Goal: Task Accomplishment & Management: Contribute content

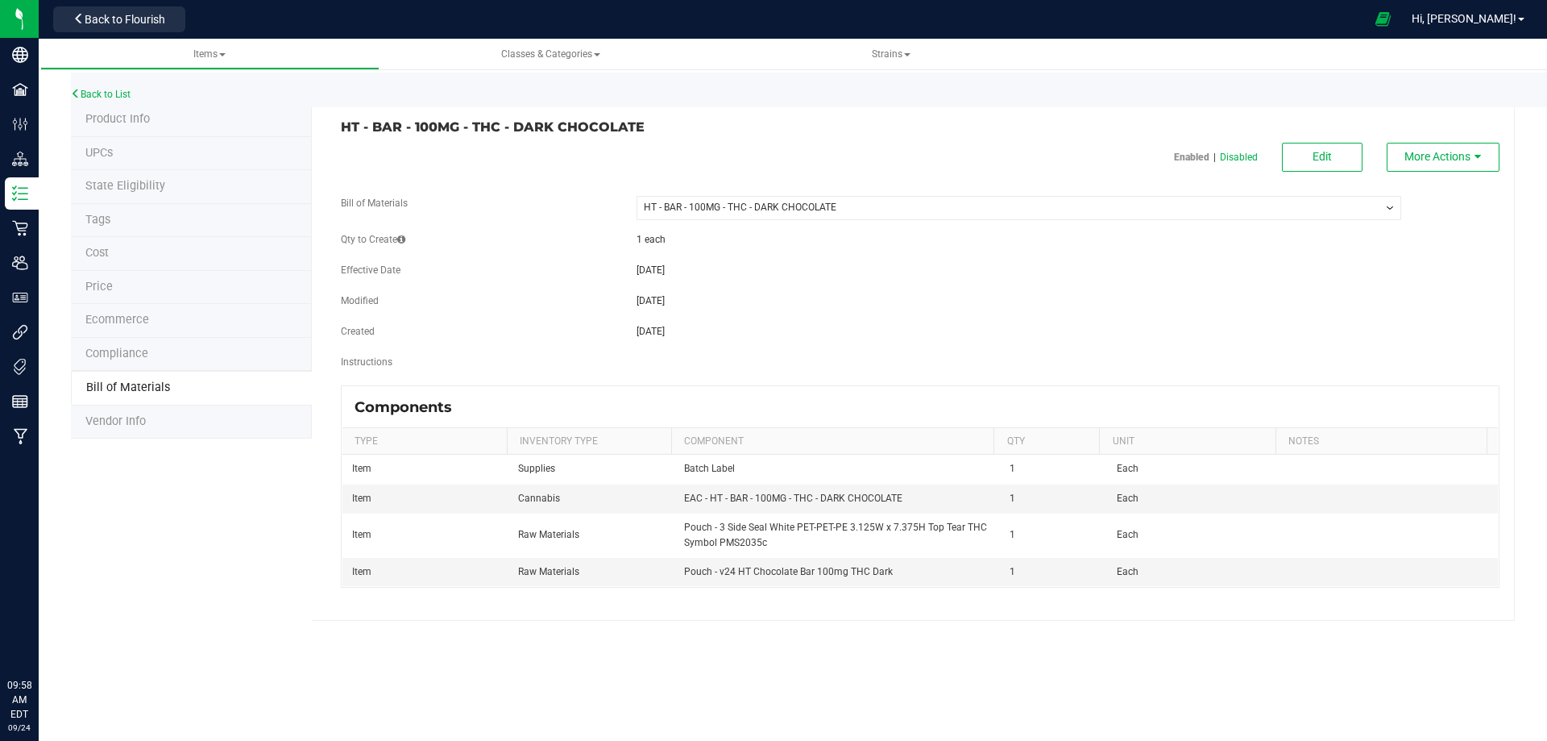
select select "2390"
click at [874, 44] on link "Strains" at bounding box center [891, 54] width 339 height 31
click at [883, 52] on span "Strains" at bounding box center [891, 53] width 39 height 11
click at [841, 105] on li "All strains" at bounding box center [892, 97] width 314 height 23
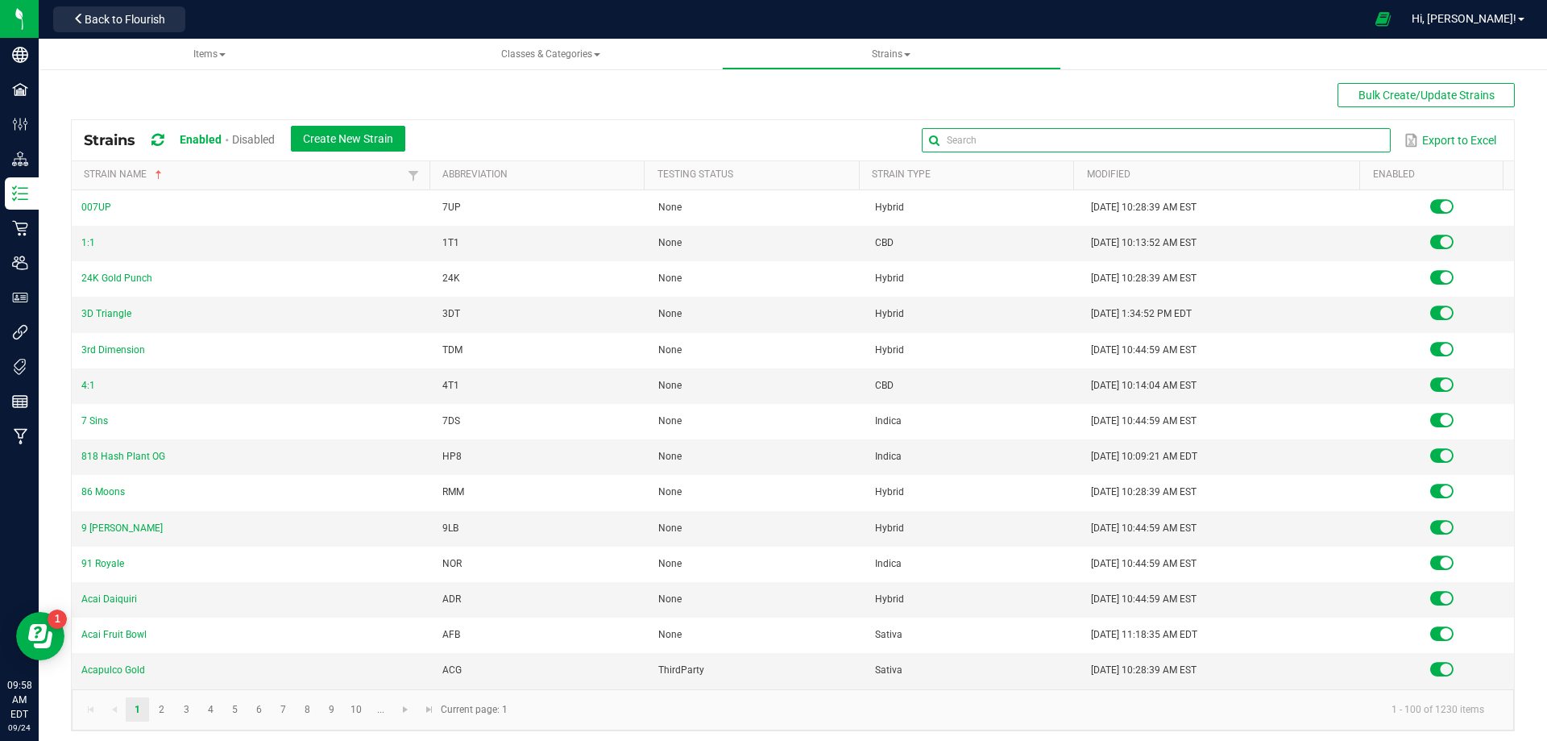
click at [1346, 146] on input "text" at bounding box center [1156, 140] width 468 height 24
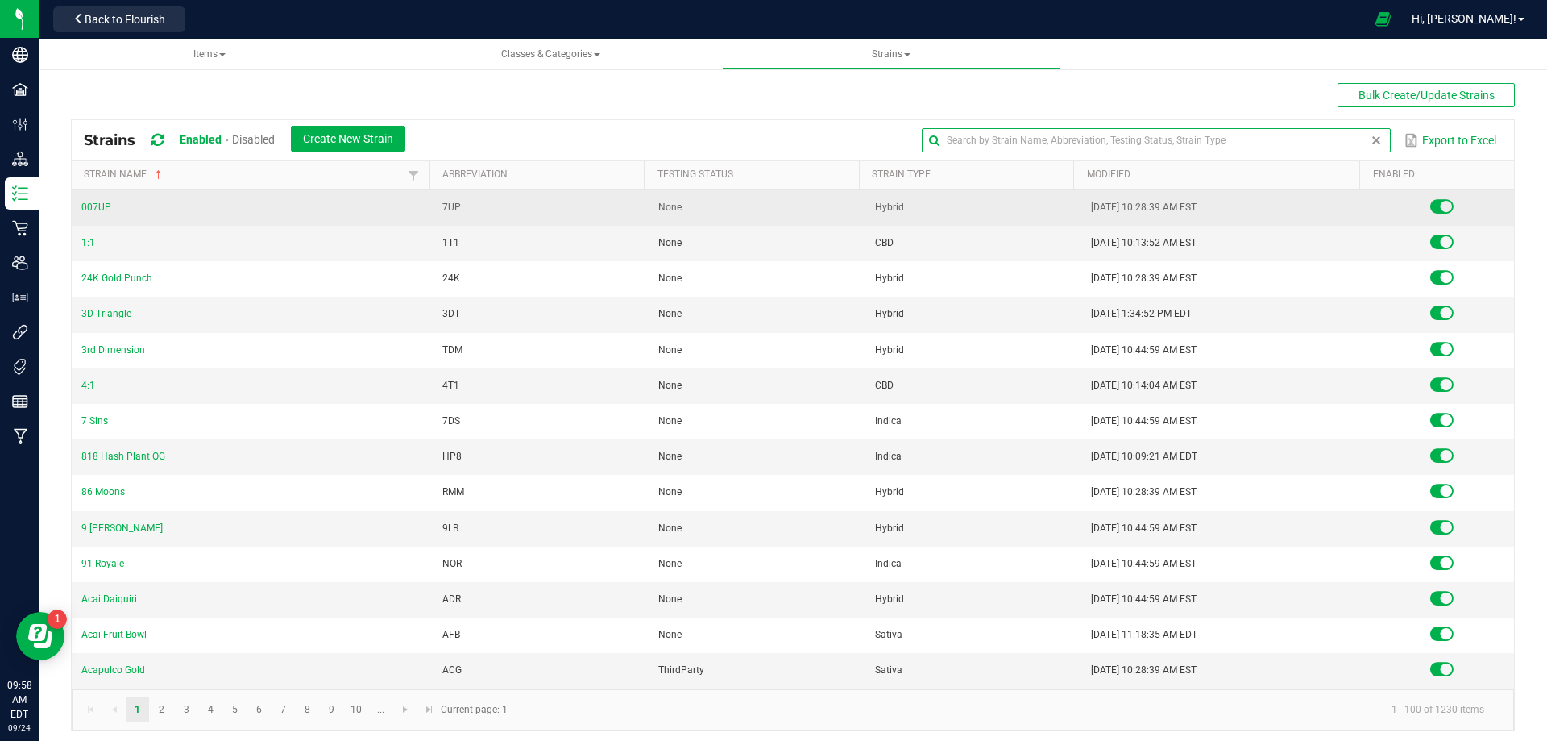
paste input "Candyland"
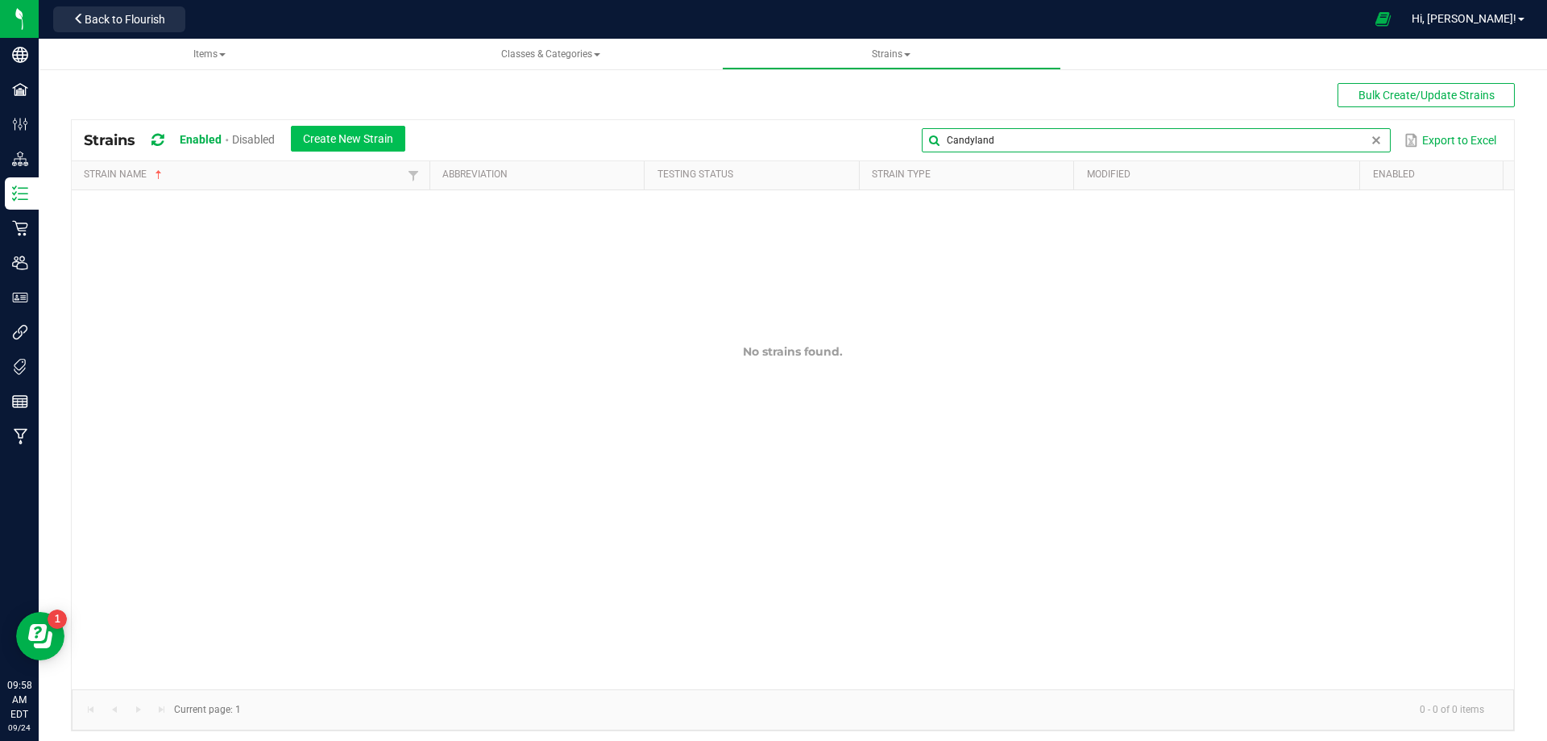
type input "Candyland"
click at [350, 131] on button "Create New Strain" at bounding box center [348, 139] width 114 height 26
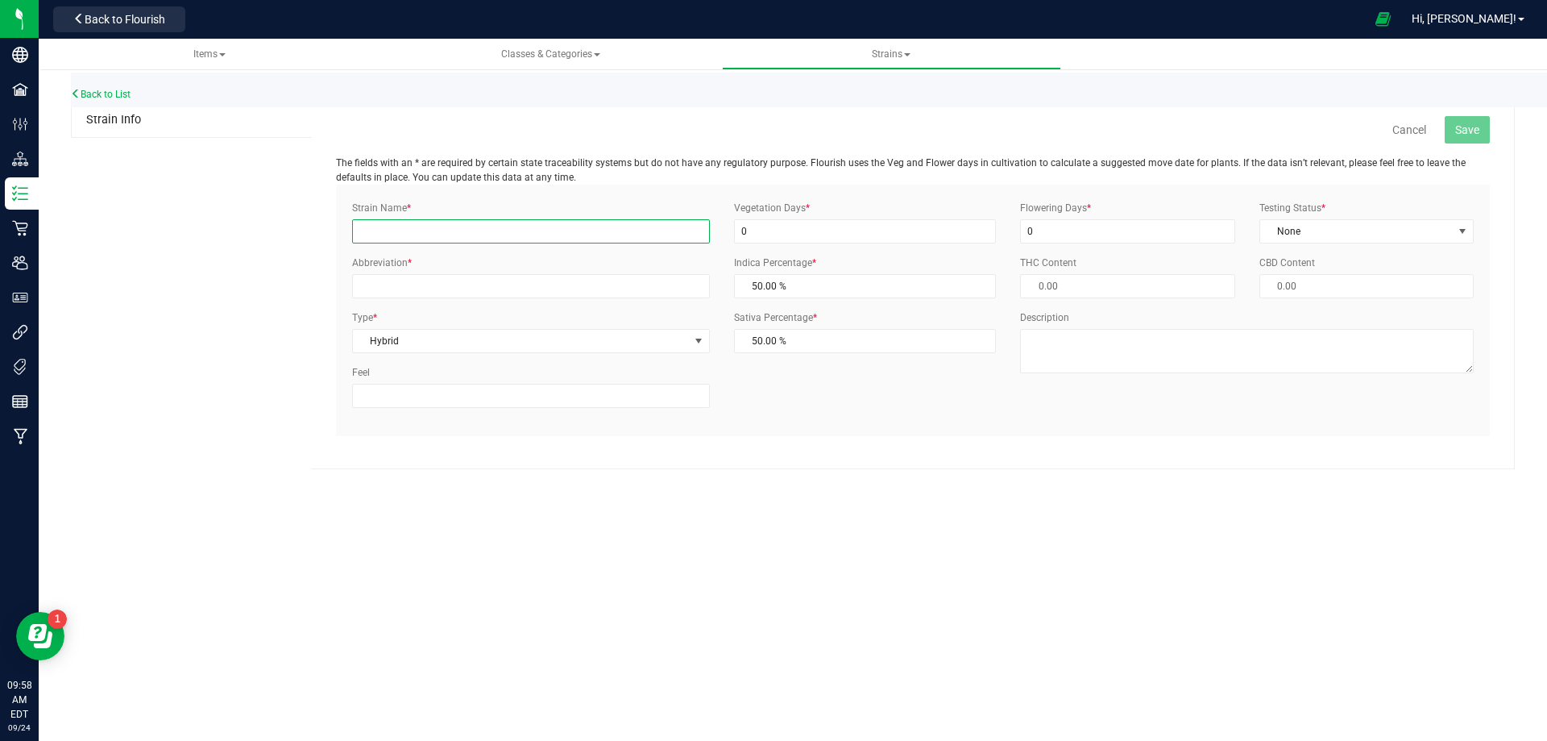
click at [463, 227] on input "Strain Name *" at bounding box center [531, 231] width 358 height 24
paste input "Candyland"
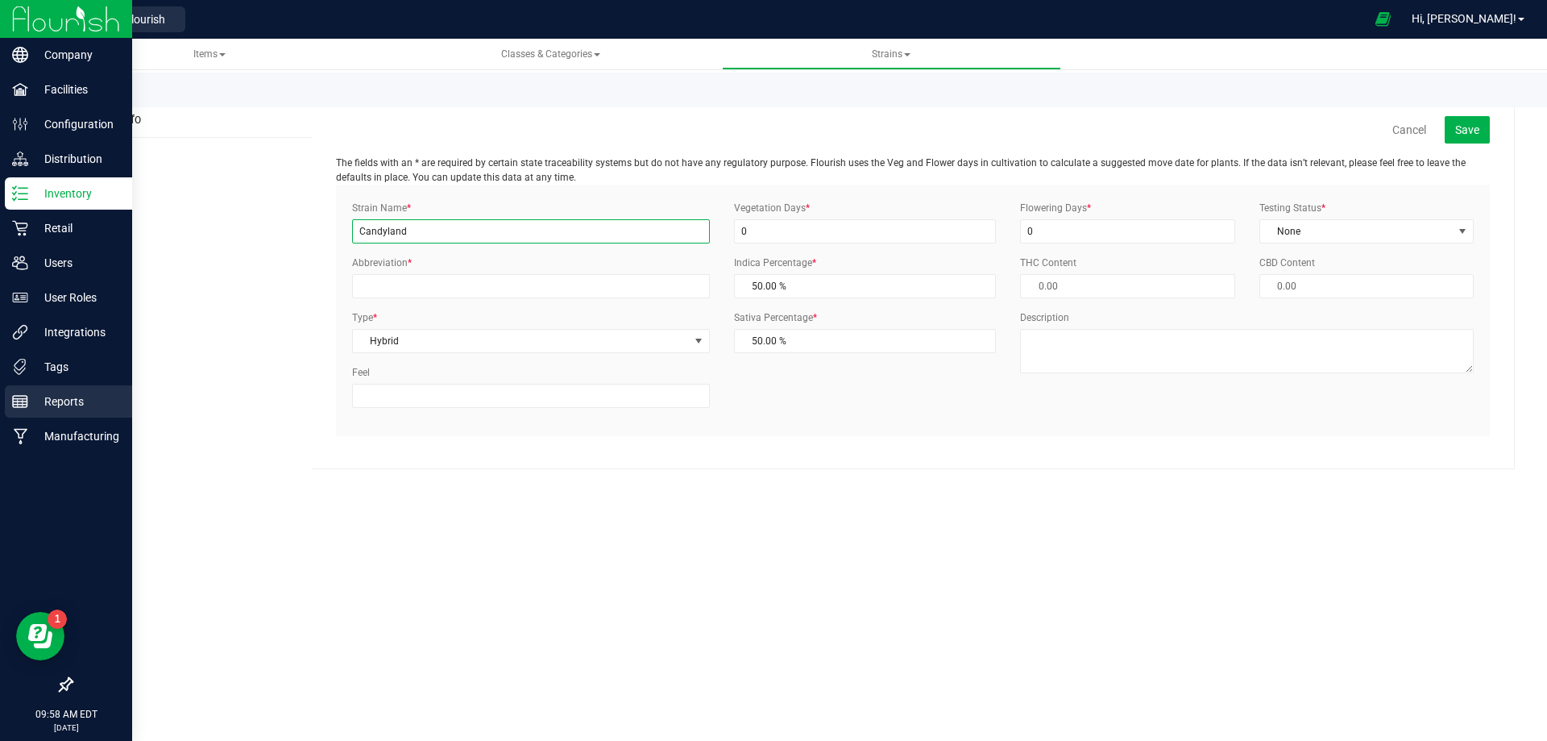
type input "Candyland"
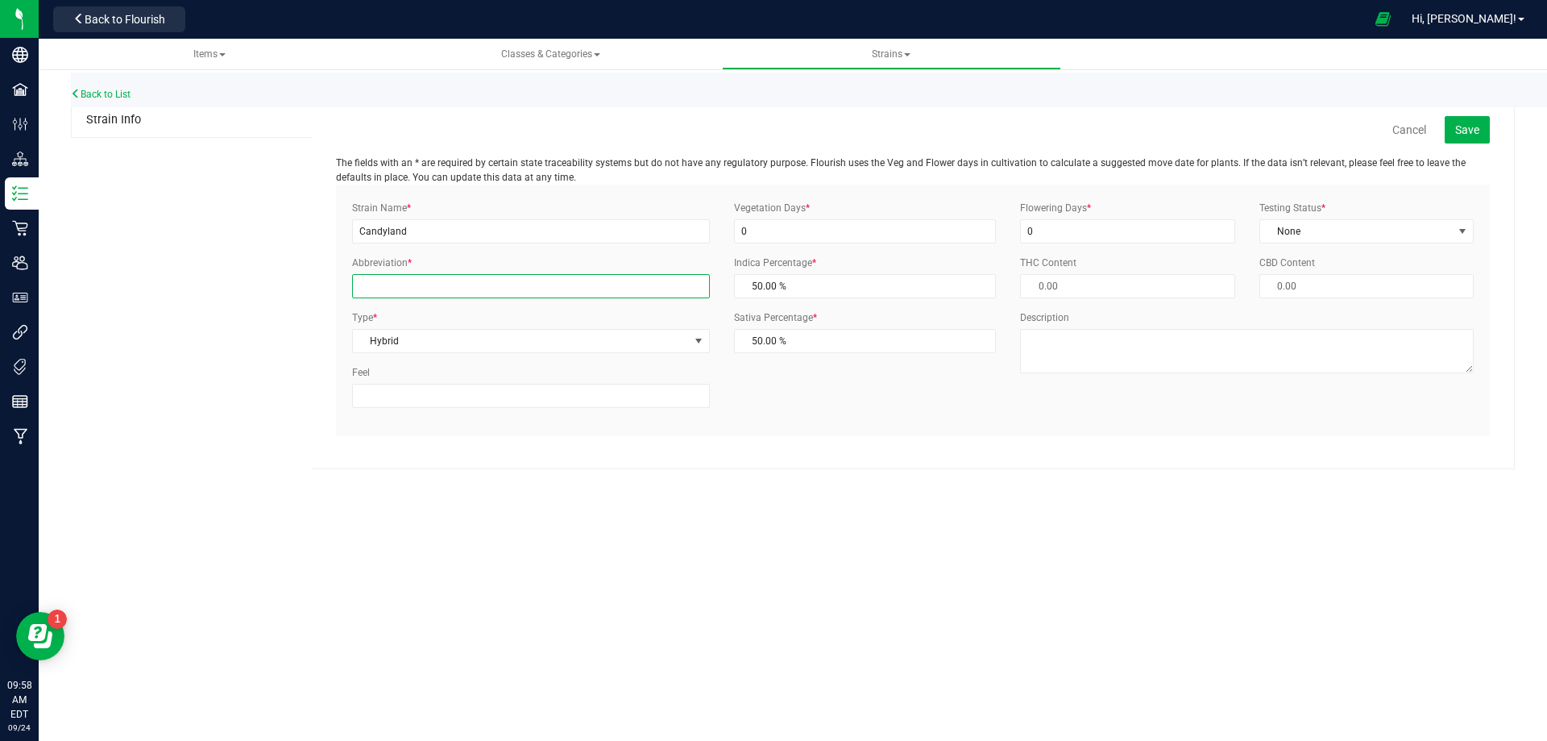
click at [525, 287] on input "Abbreviation *" at bounding box center [531, 286] width 358 height 24
paste input "CNL"
type input "CNL"
drag, startPoint x: 422, startPoint y: 347, endPoint x: 424, endPoint y: 355, distance: 9.2
click at [422, 347] on span "Hybrid" at bounding box center [521, 341] width 336 height 23
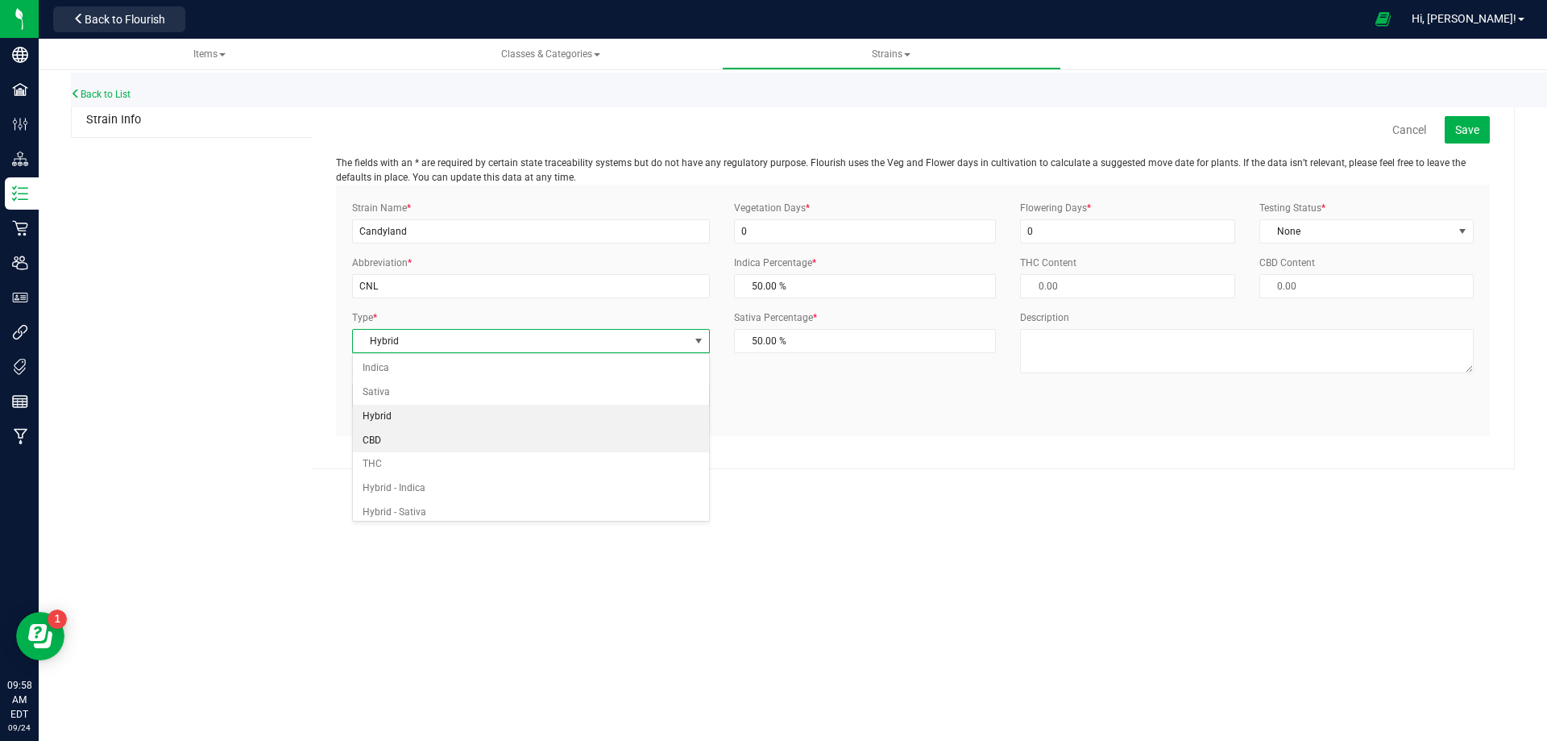
scroll to position [6, 0]
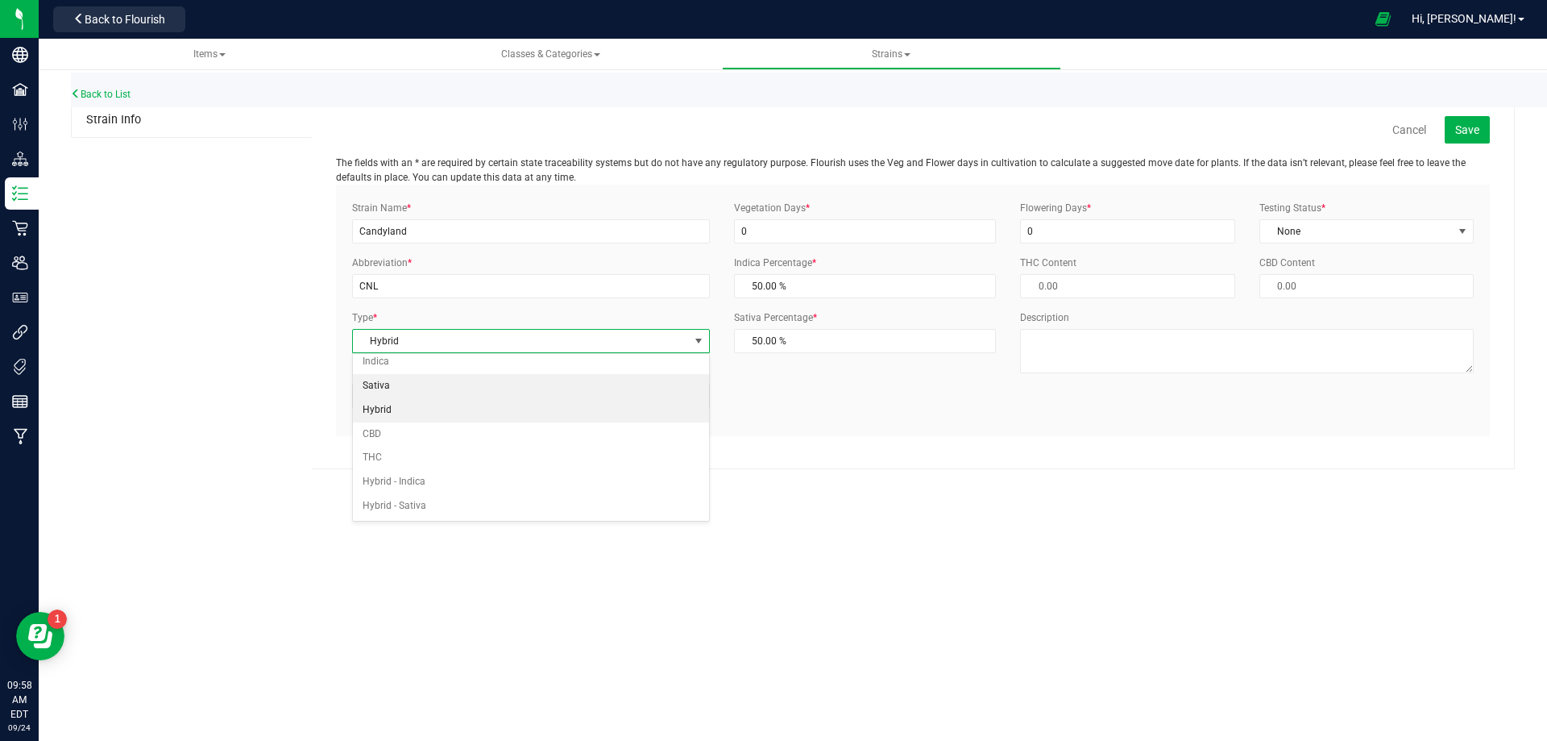
click at [408, 384] on li "Sativa" at bounding box center [531, 386] width 356 height 24
type input "0.00 %"
type input "100.00 %"
drag, startPoint x: 891, startPoint y: 500, endPoint x: 876, endPoint y: 326, distance: 174.0
click at [893, 499] on div "Items Classes & Categories Strains Back to List Strain Info Cancel Save The fie…" at bounding box center [793, 390] width 1509 height 702
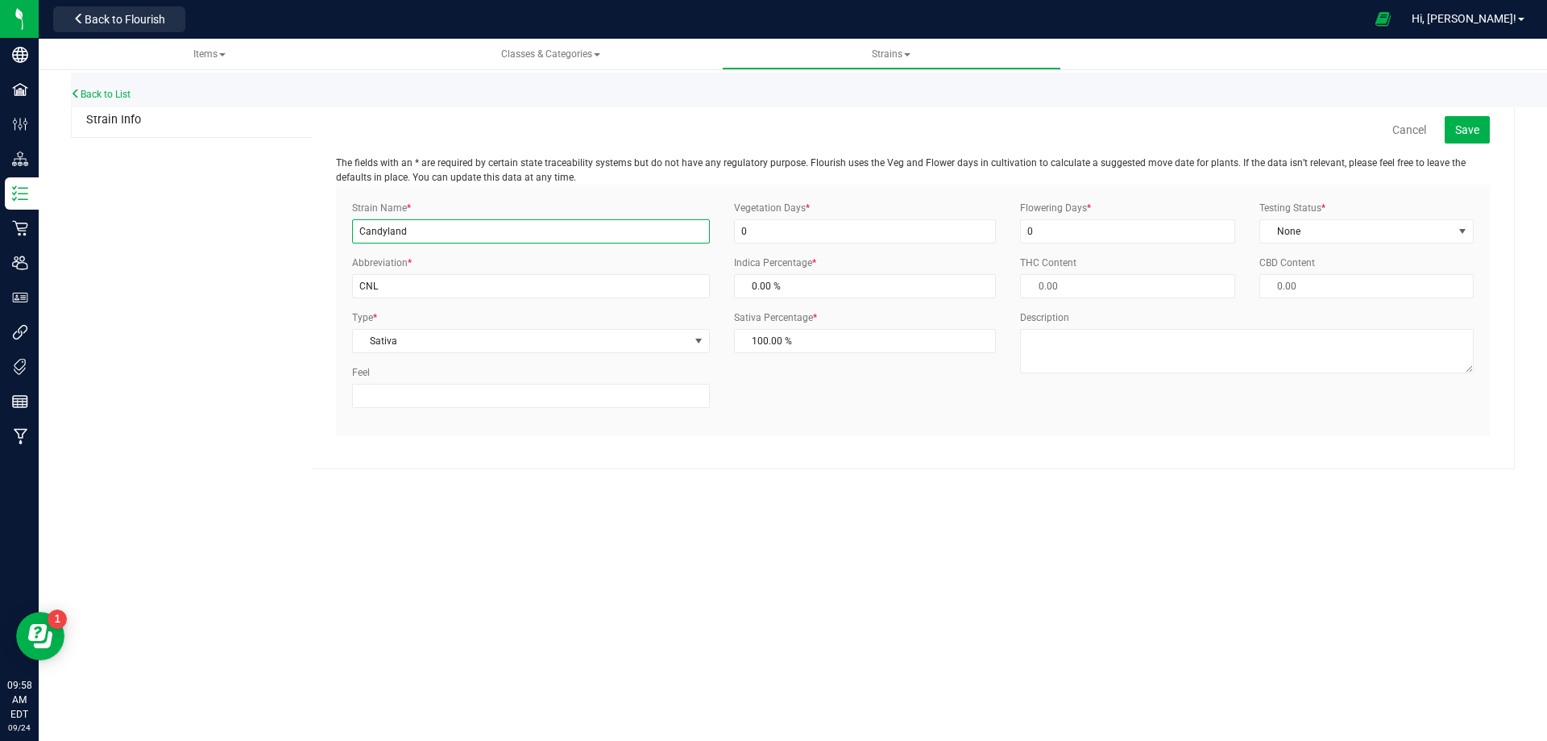
drag, startPoint x: 405, startPoint y: 230, endPoint x: 255, endPoint y: 239, distance: 149.4
click at [255, 239] on div "Strain Info Cancel Save The fields with an * are required by certain state trac…" at bounding box center [793, 286] width 1444 height 366
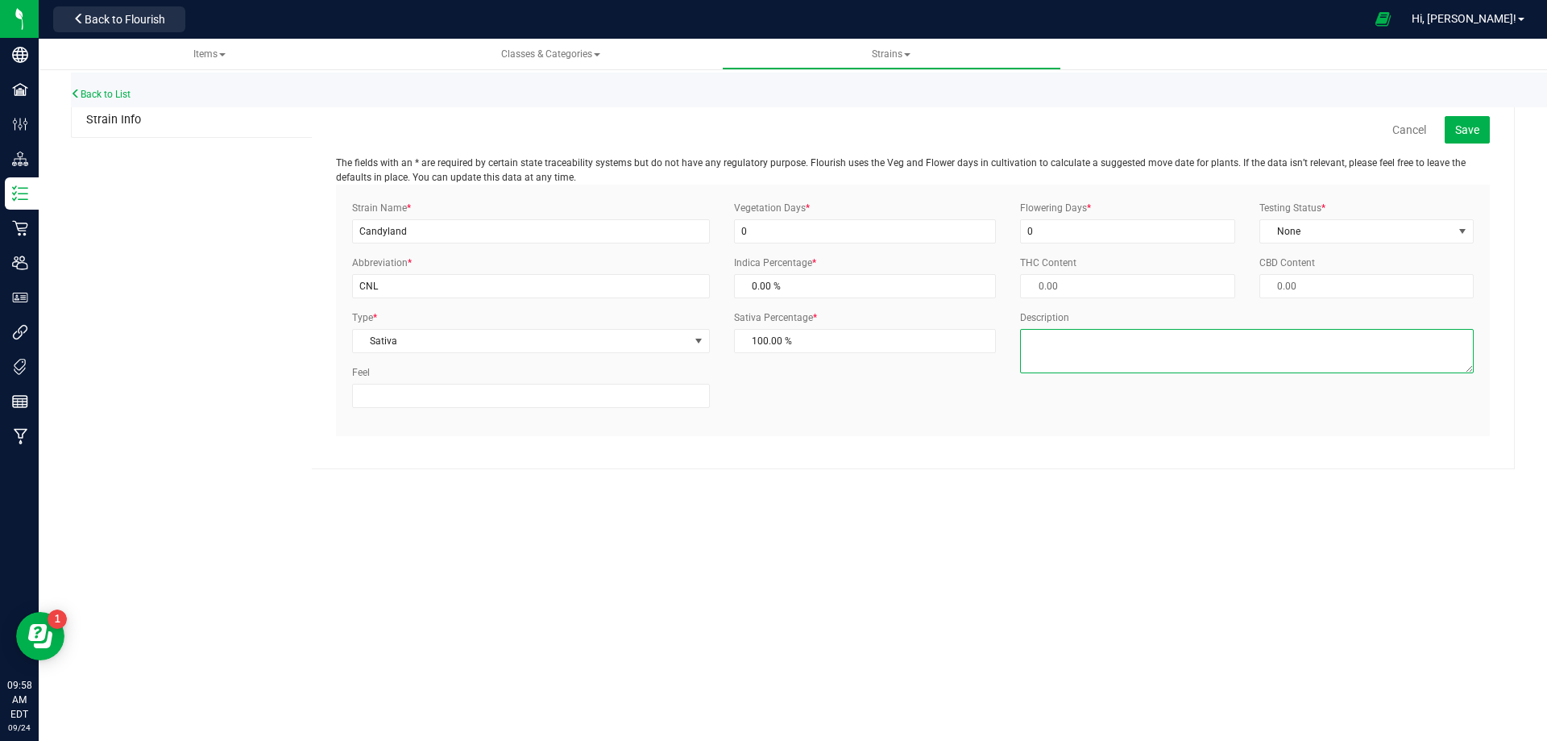
click at [1075, 348] on textarea "Description" at bounding box center [1247, 351] width 454 height 44
paste textarea "Candyland"
click at [1043, 344] on textarea "Candyland" at bounding box center [1247, 351] width 454 height 44
type textarea "Cndylnd"
click at [1465, 132] on span "Save" at bounding box center [1468, 129] width 24 height 13
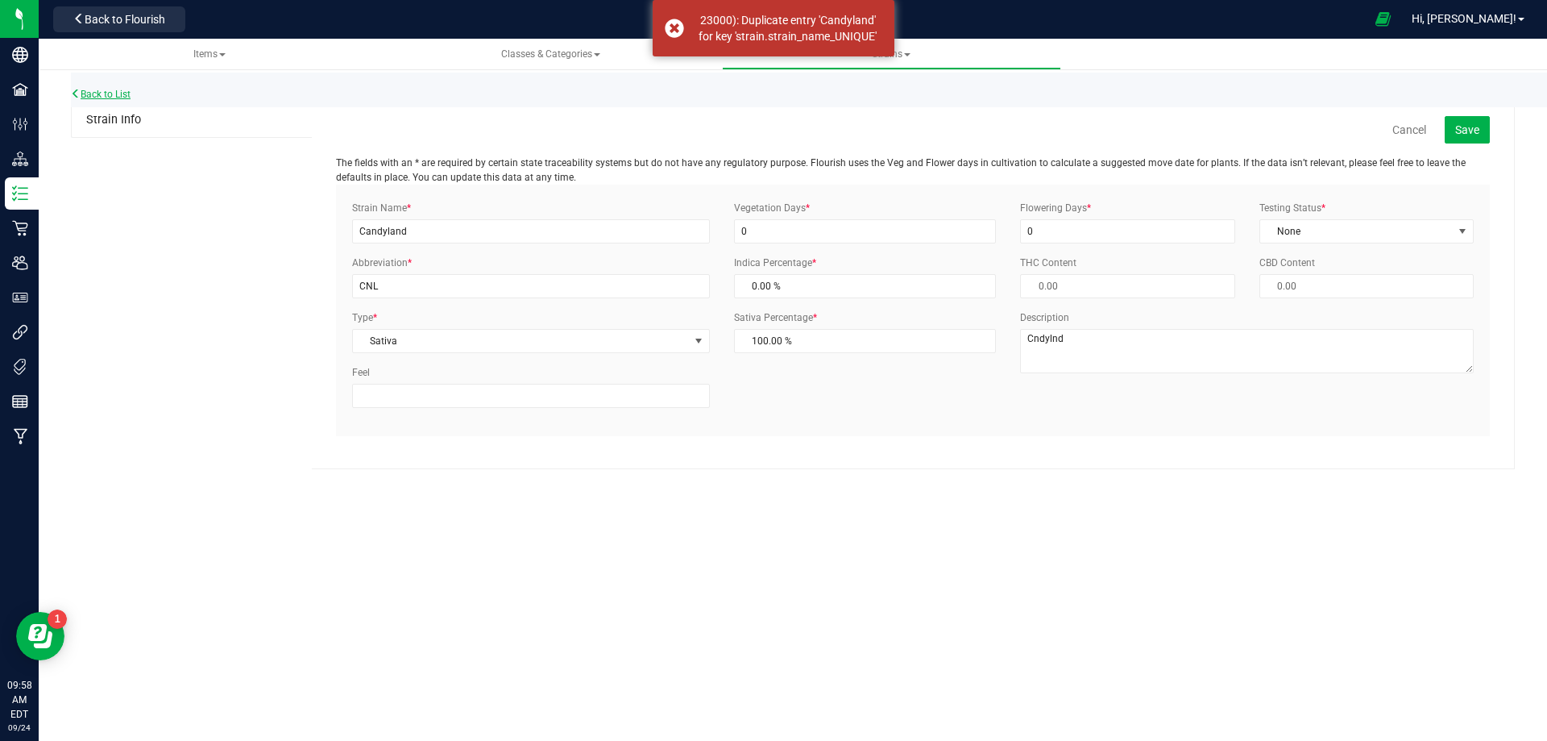
click at [94, 99] on link "Back to List" at bounding box center [101, 94] width 60 height 11
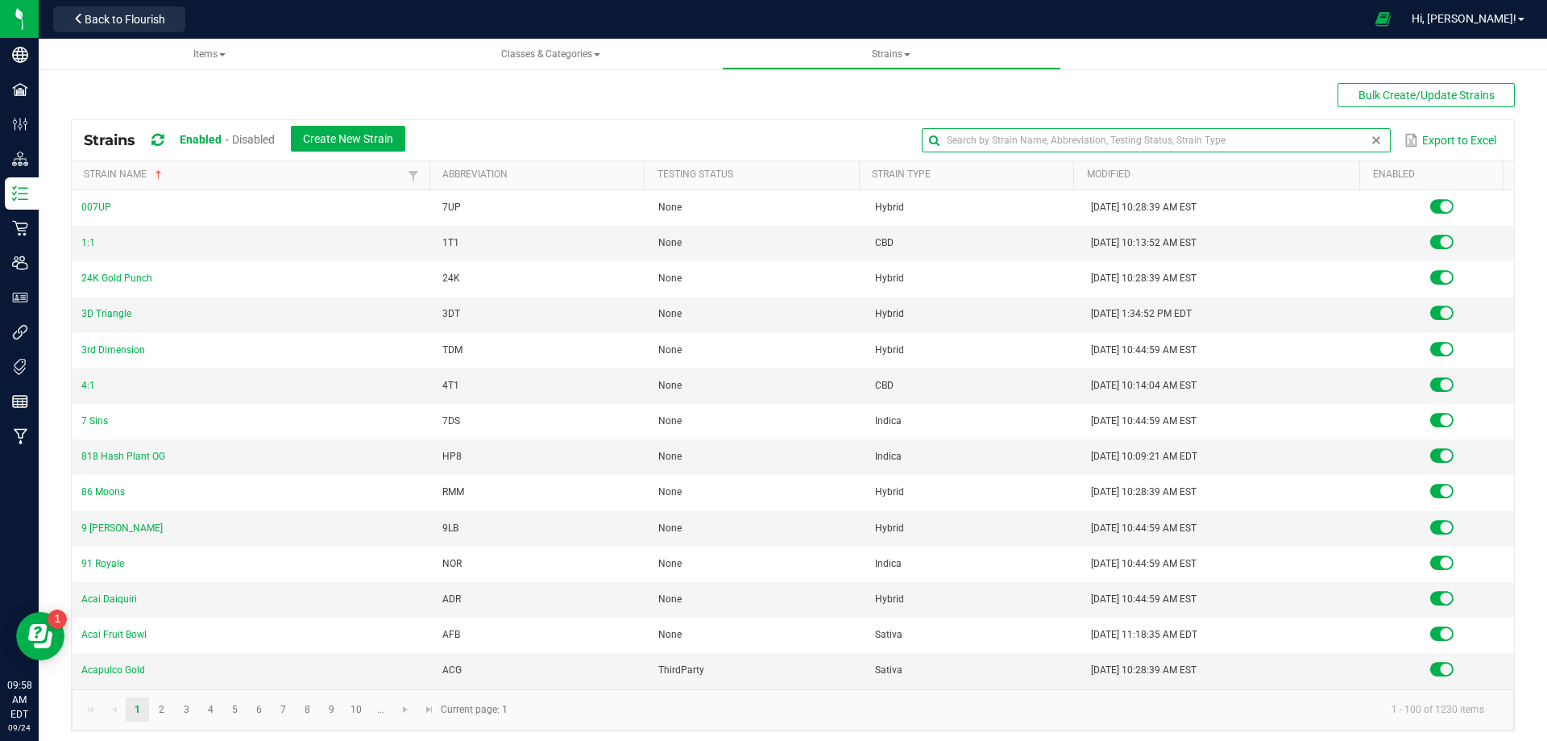
click at [1326, 150] on input "text" at bounding box center [1156, 140] width 468 height 24
paste input "Candyland"
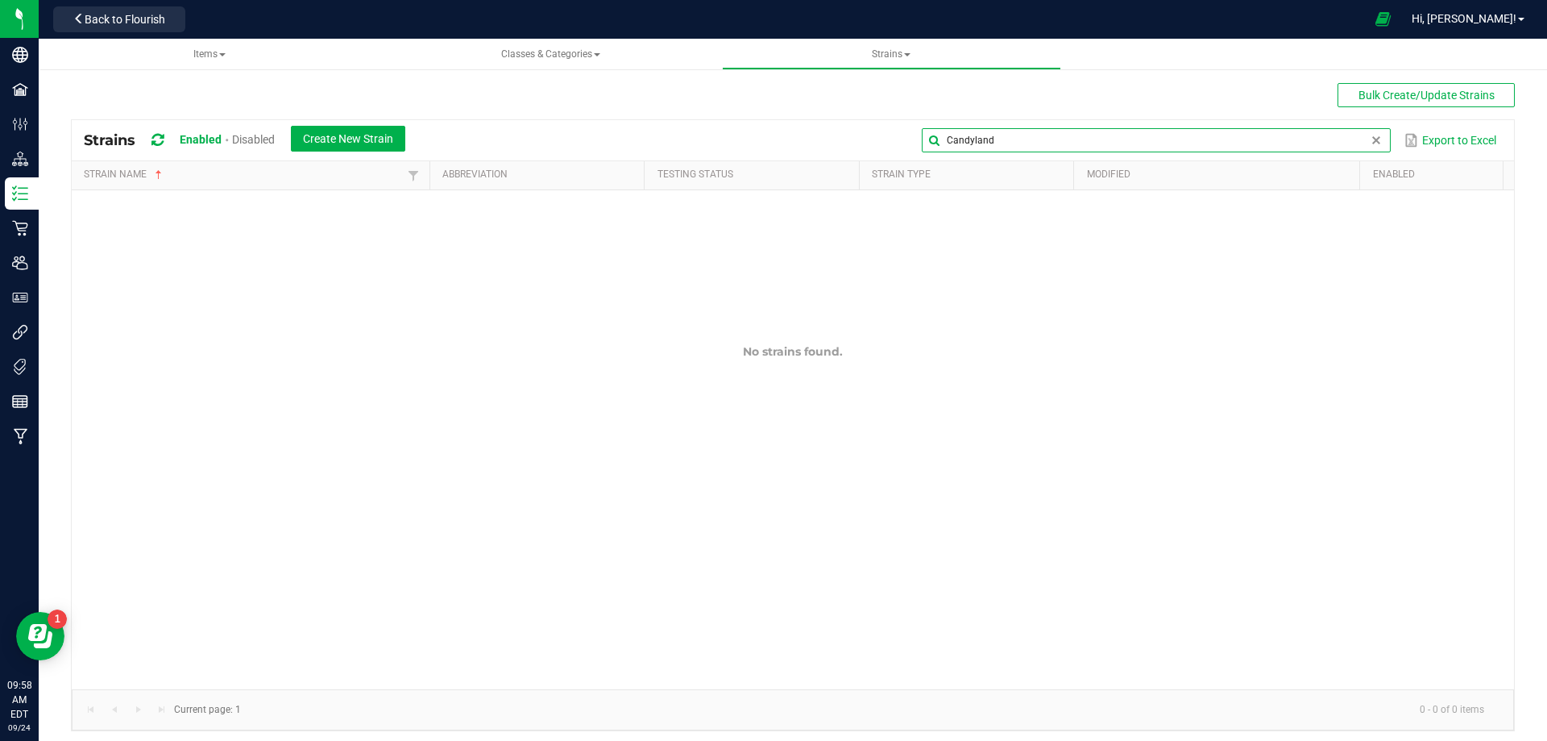
type input "Candyland"
click at [243, 133] on span "Disabled" at bounding box center [253, 139] width 43 height 13
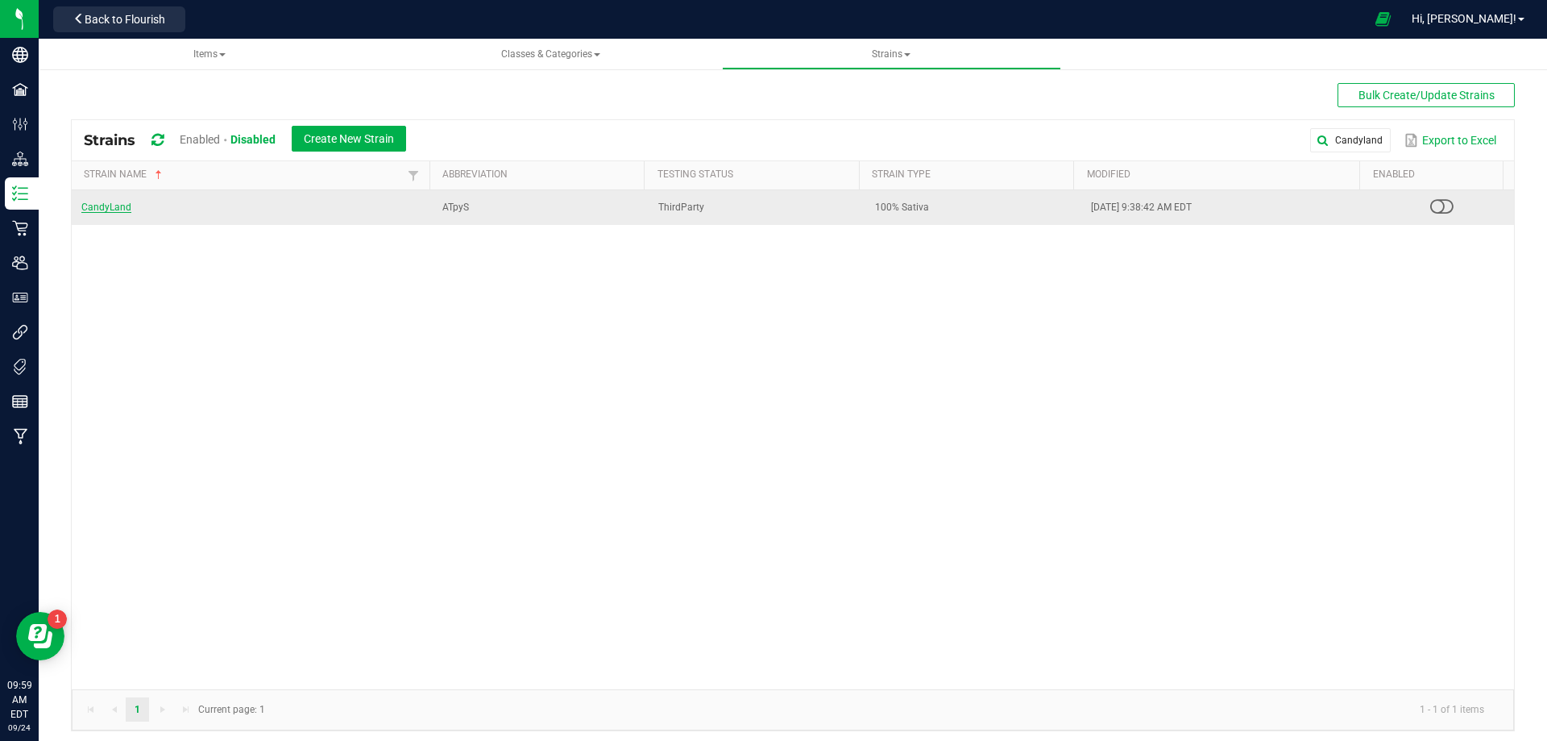
click at [101, 209] on link "CandyLand" at bounding box center [106, 206] width 50 height 11
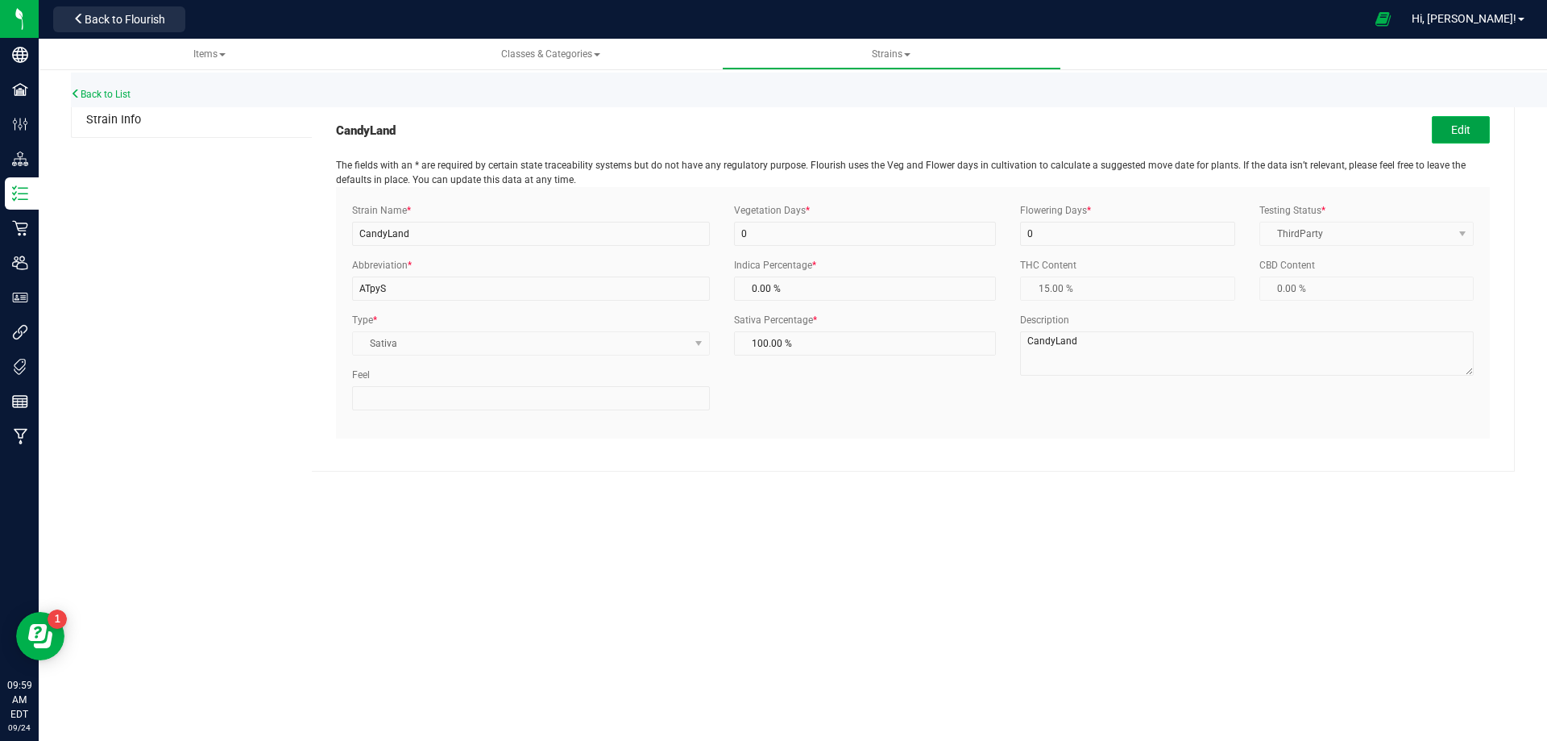
click at [1449, 124] on button "Edit" at bounding box center [1461, 129] width 58 height 27
drag, startPoint x: 438, startPoint y: 294, endPoint x: 245, endPoint y: 297, distance: 192.6
click at [245, 297] on div "Strain Info CandyLand Cancel Enable Save The fields with an * are required by c…" at bounding box center [793, 287] width 1444 height 368
paste input "CNL"
type input "CNL"
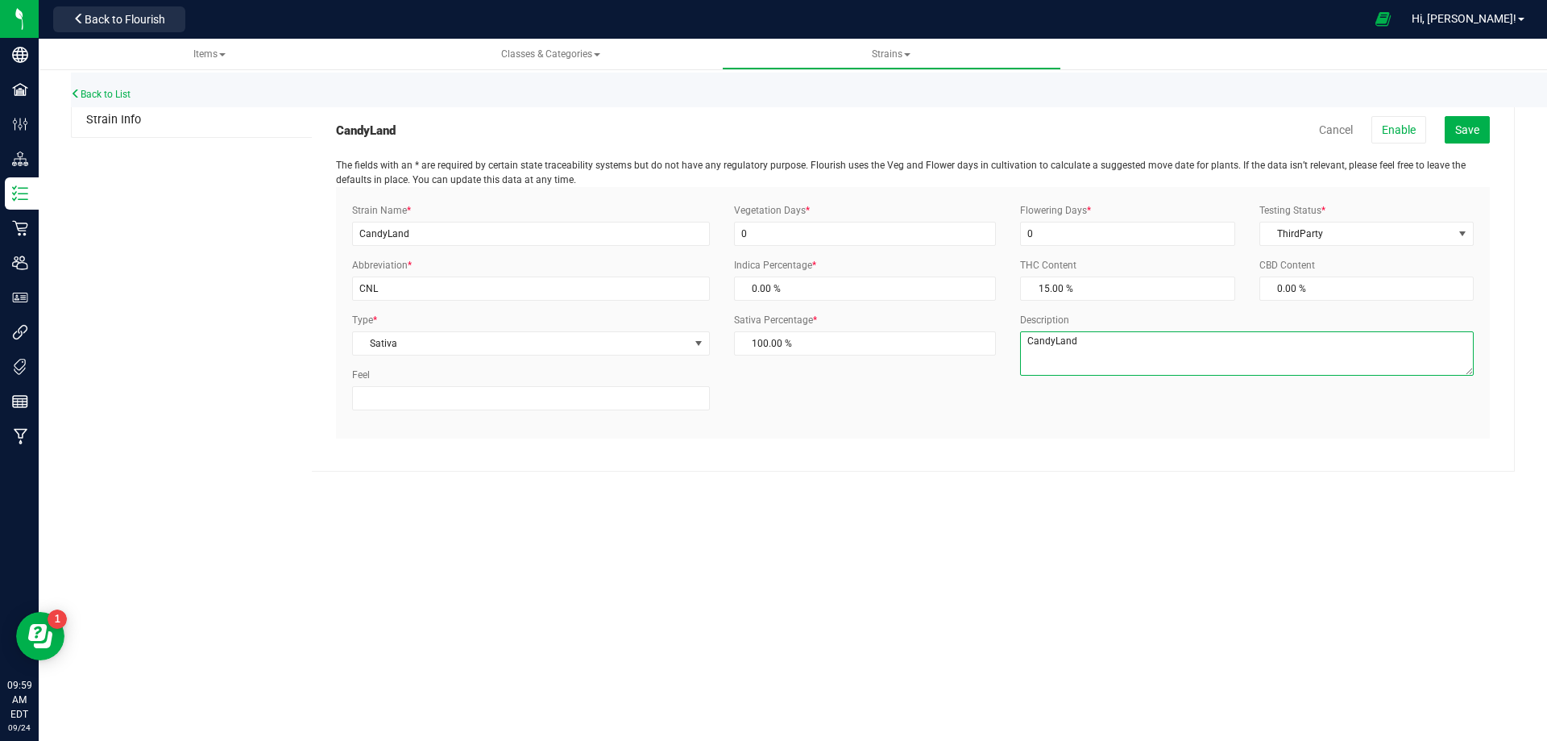
click at [1039, 340] on textarea "CandyLand" at bounding box center [1247, 353] width 454 height 44
click at [1058, 345] on textarea "CndyLand" at bounding box center [1247, 353] width 454 height 44
type textarea "CndyLnd"
click at [1472, 127] on span "Save" at bounding box center [1468, 129] width 24 height 13
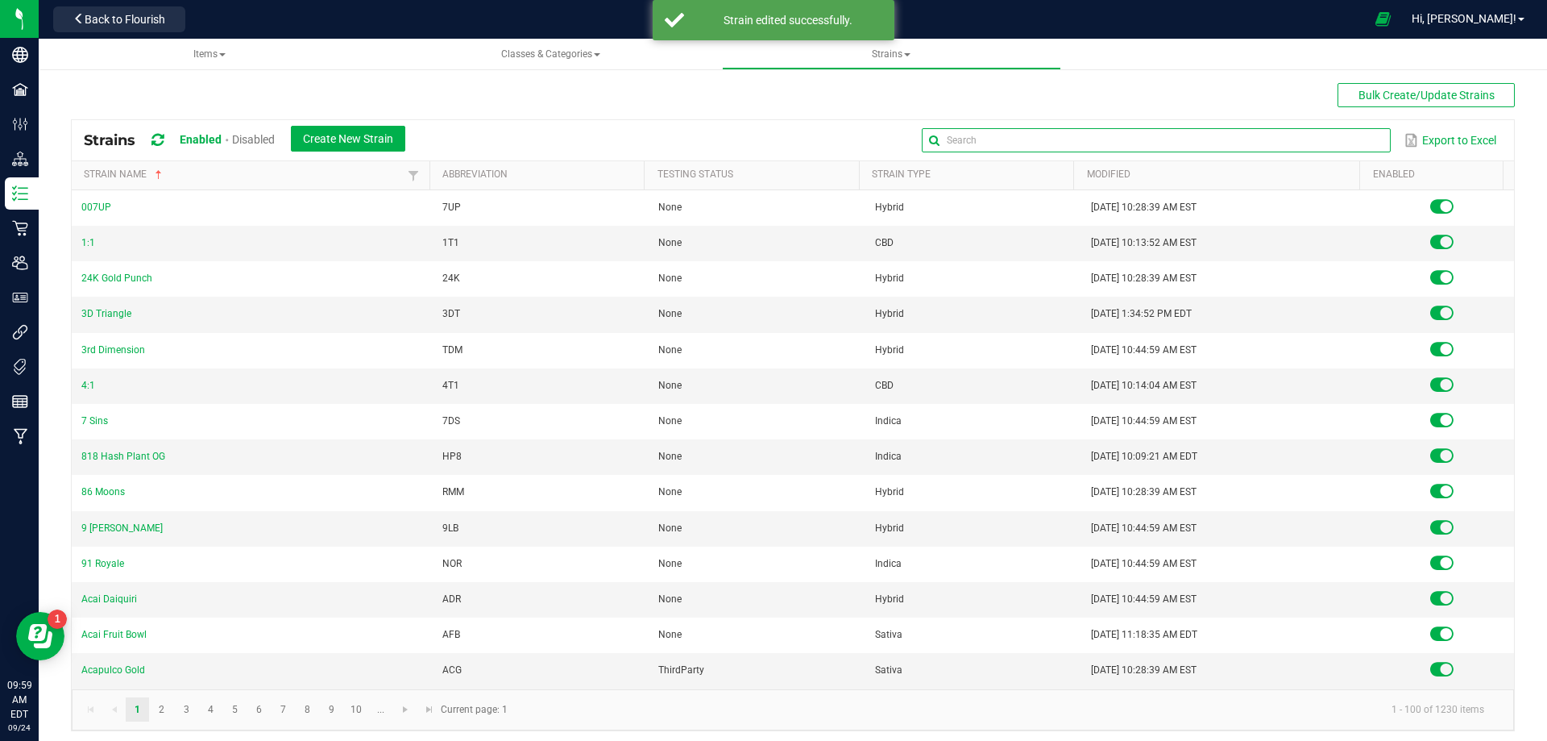
click at [1352, 144] on input "text" at bounding box center [1156, 140] width 468 height 24
paste input "CNL"
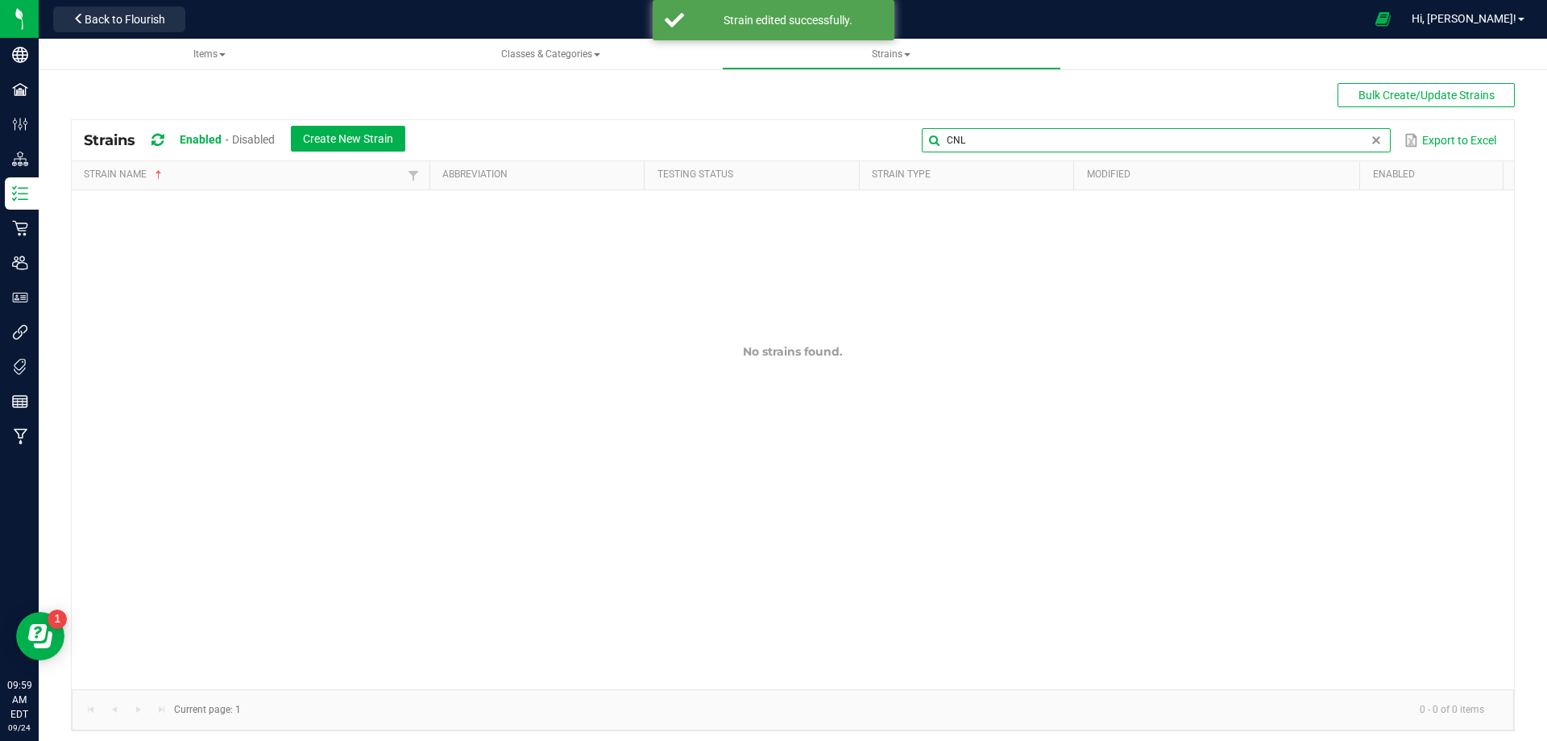
type input "CNL"
click at [247, 148] on div "Disabled" at bounding box center [253, 141] width 43 height 30
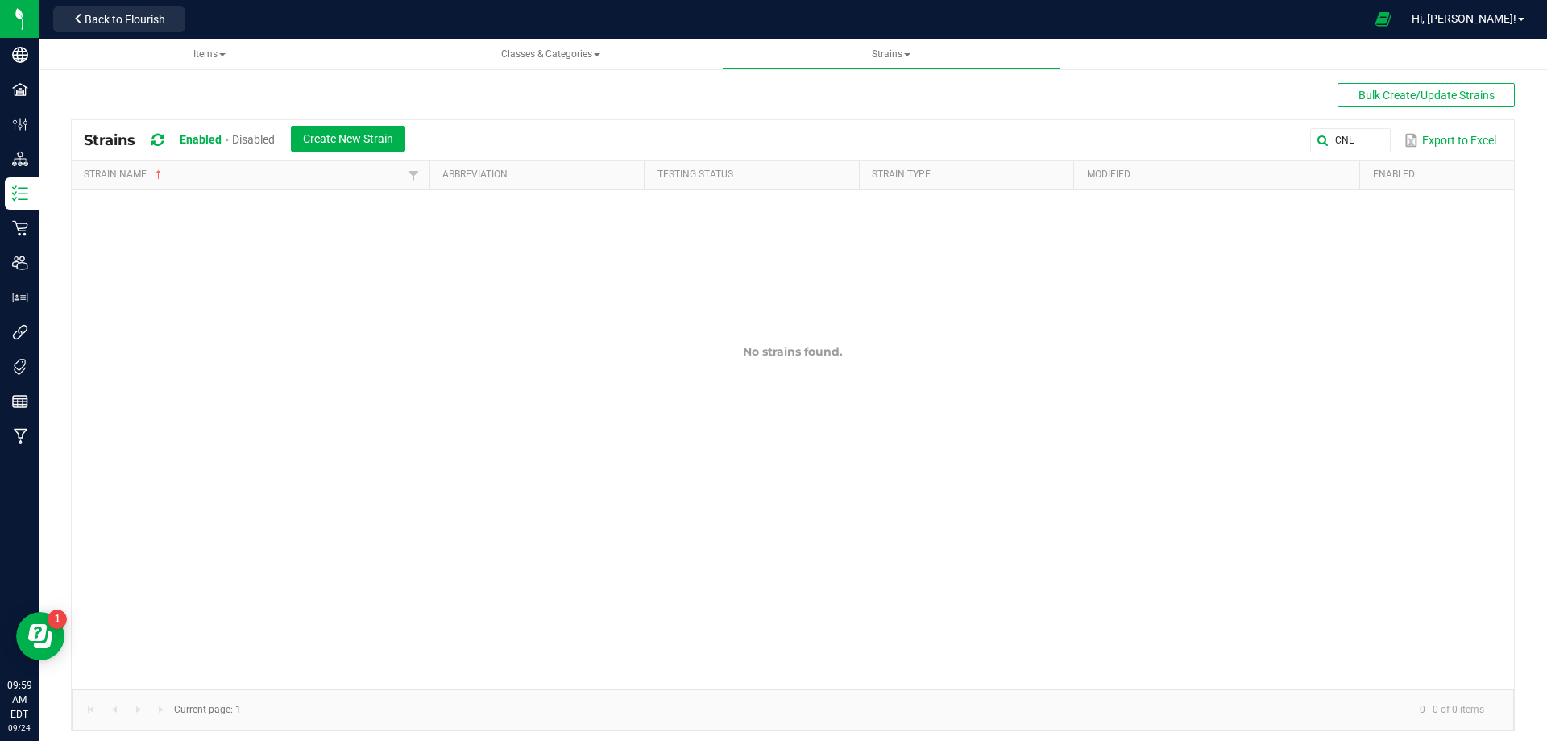
click at [252, 143] on span "Disabled" at bounding box center [253, 139] width 43 height 13
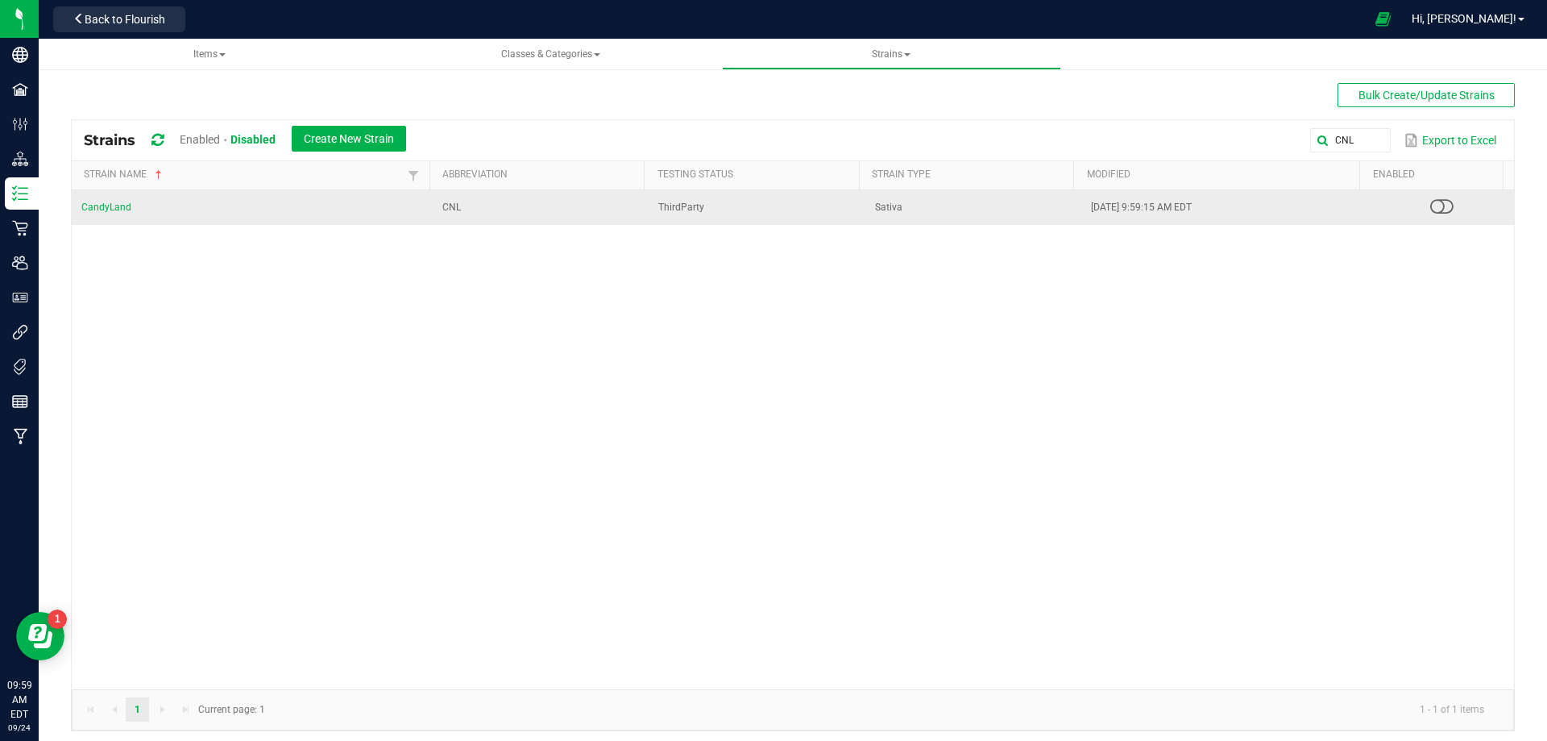
click at [1431, 206] on icon at bounding box center [1442, 207] width 23 height 20
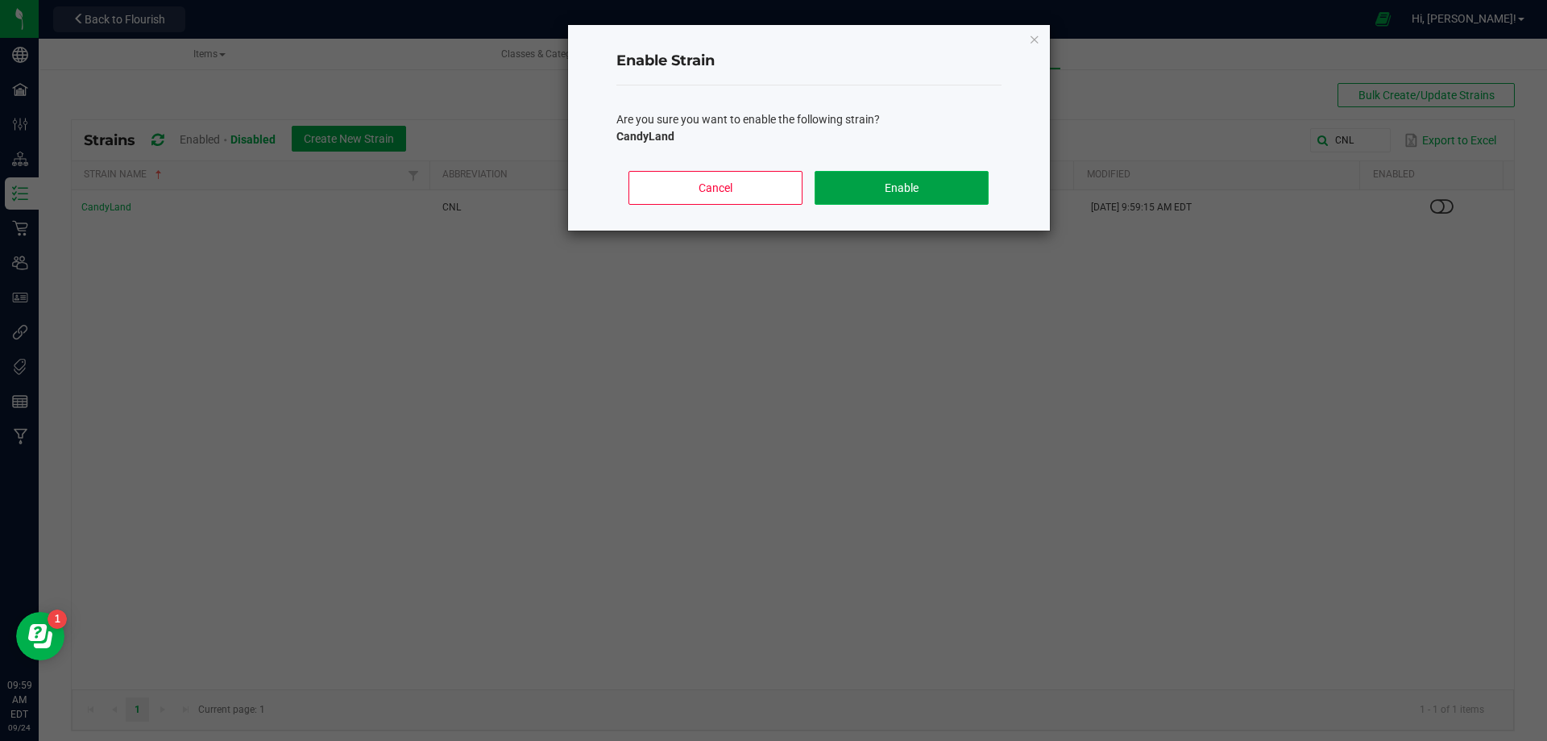
click at [908, 179] on button "Enable" at bounding box center [901, 188] width 173 height 34
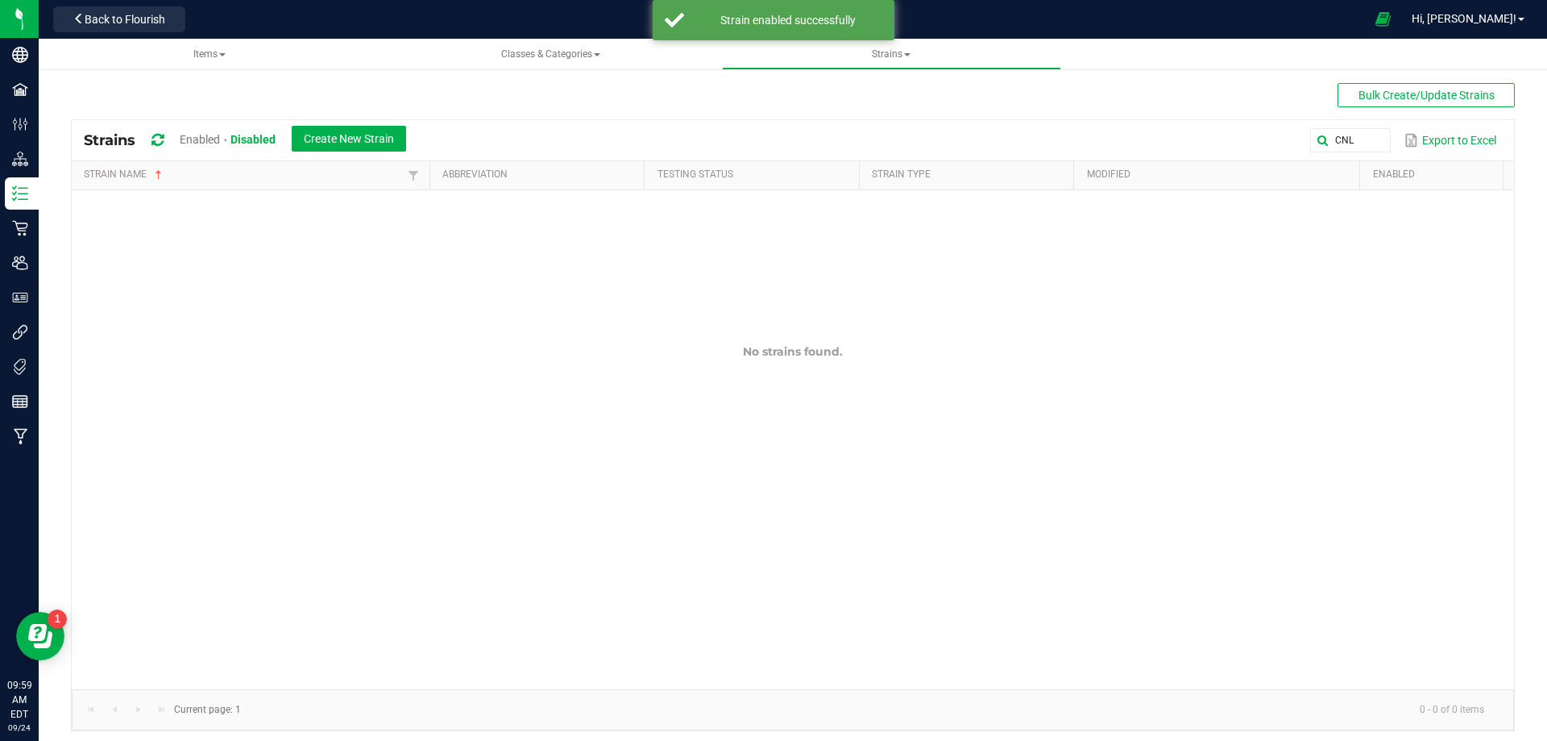
click at [195, 140] on span "Enabled" at bounding box center [200, 139] width 40 height 13
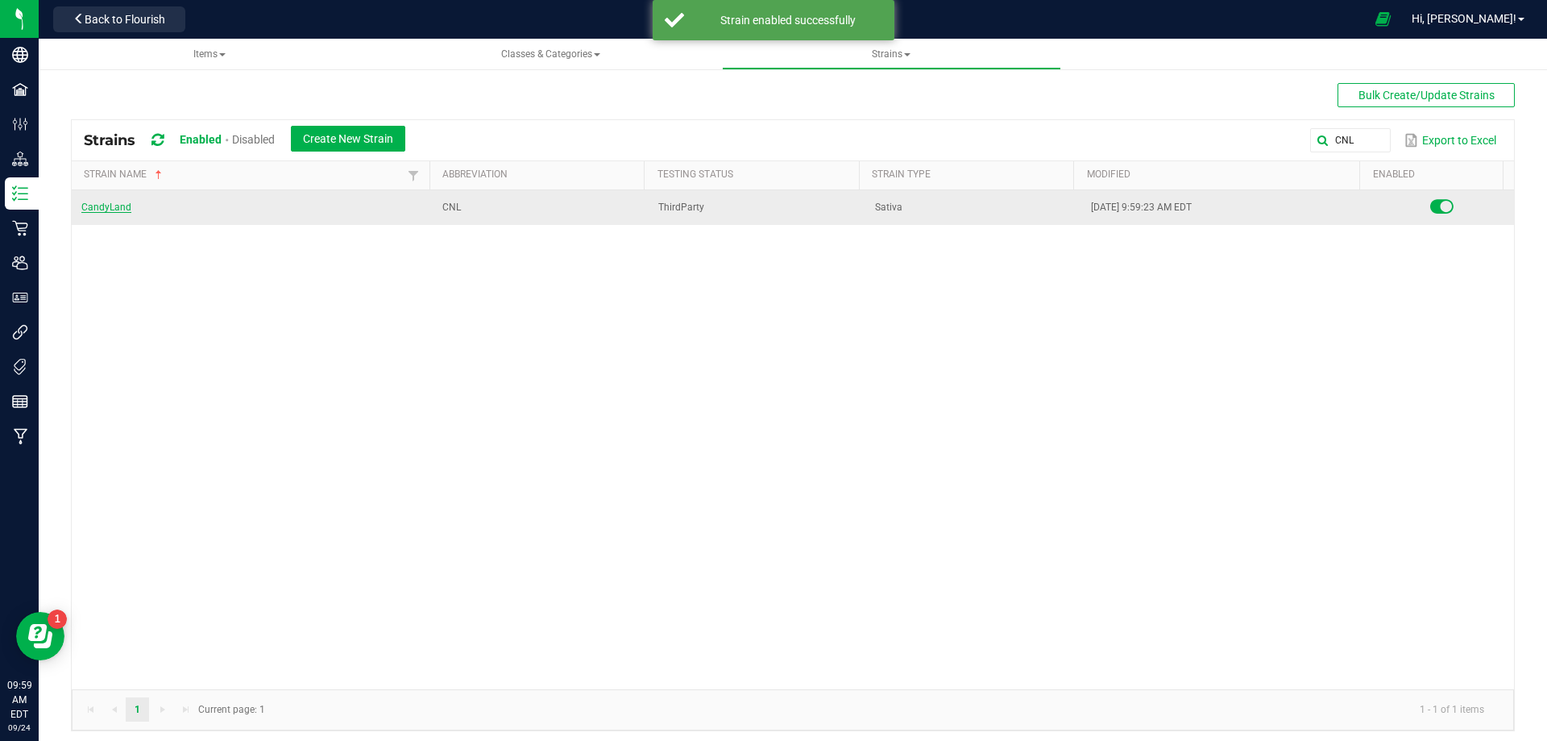
click at [100, 212] on link "CandyLand" at bounding box center [106, 206] width 50 height 11
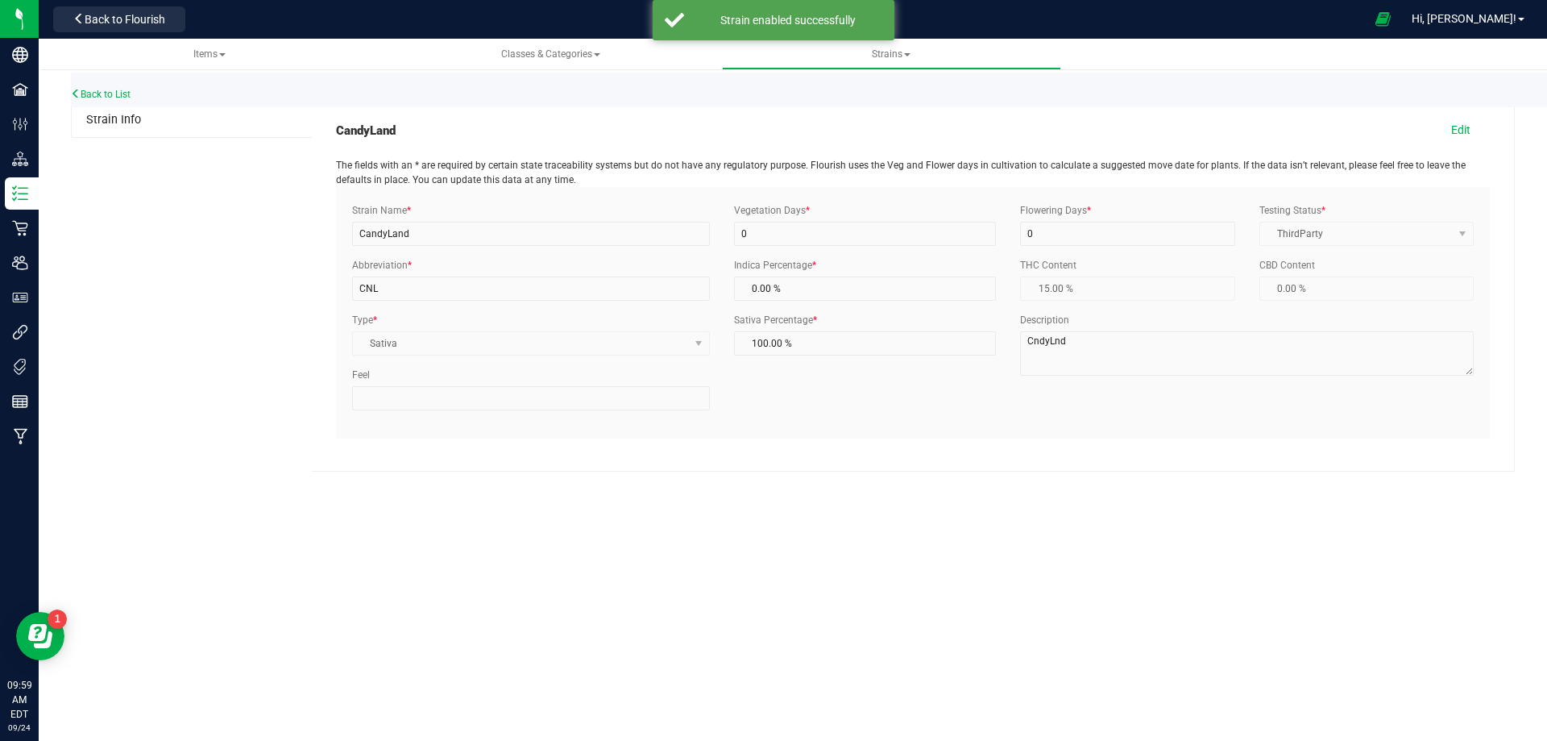
click at [1471, 113] on div "CandyLand Edit The fields with an * are required by certain state traceability …" at bounding box center [913, 287] width 1203 height 368
click at [1468, 120] on button "Edit" at bounding box center [1461, 129] width 58 height 27
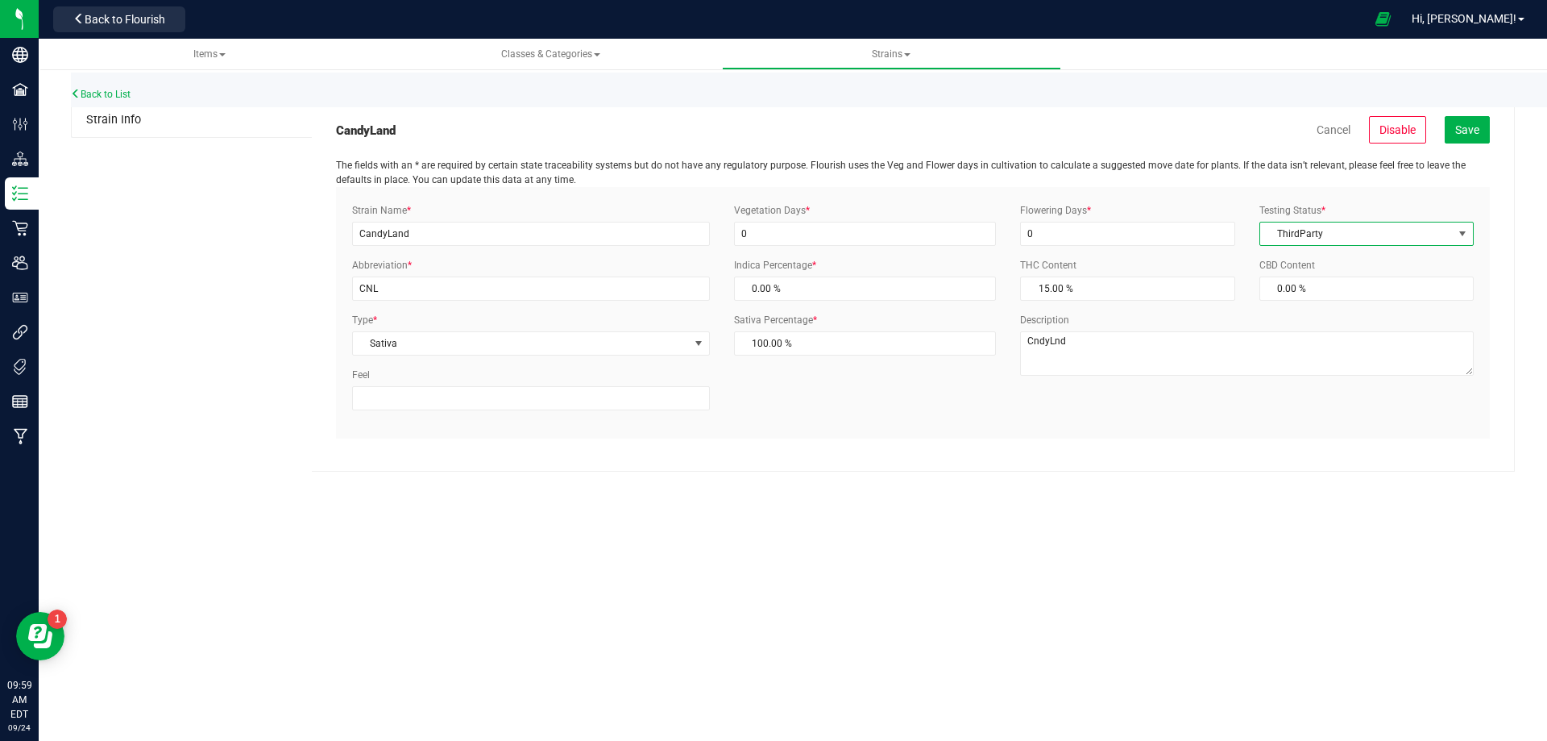
click at [1349, 236] on span "ThirdParty" at bounding box center [1356, 233] width 193 height 23
click at [1289, 305] on li "None" at bounding box center [1366, 309] width 213 height 24
click at [1477, 126] on span "Save" at bounding box center [1468, 129] width 24 height 13
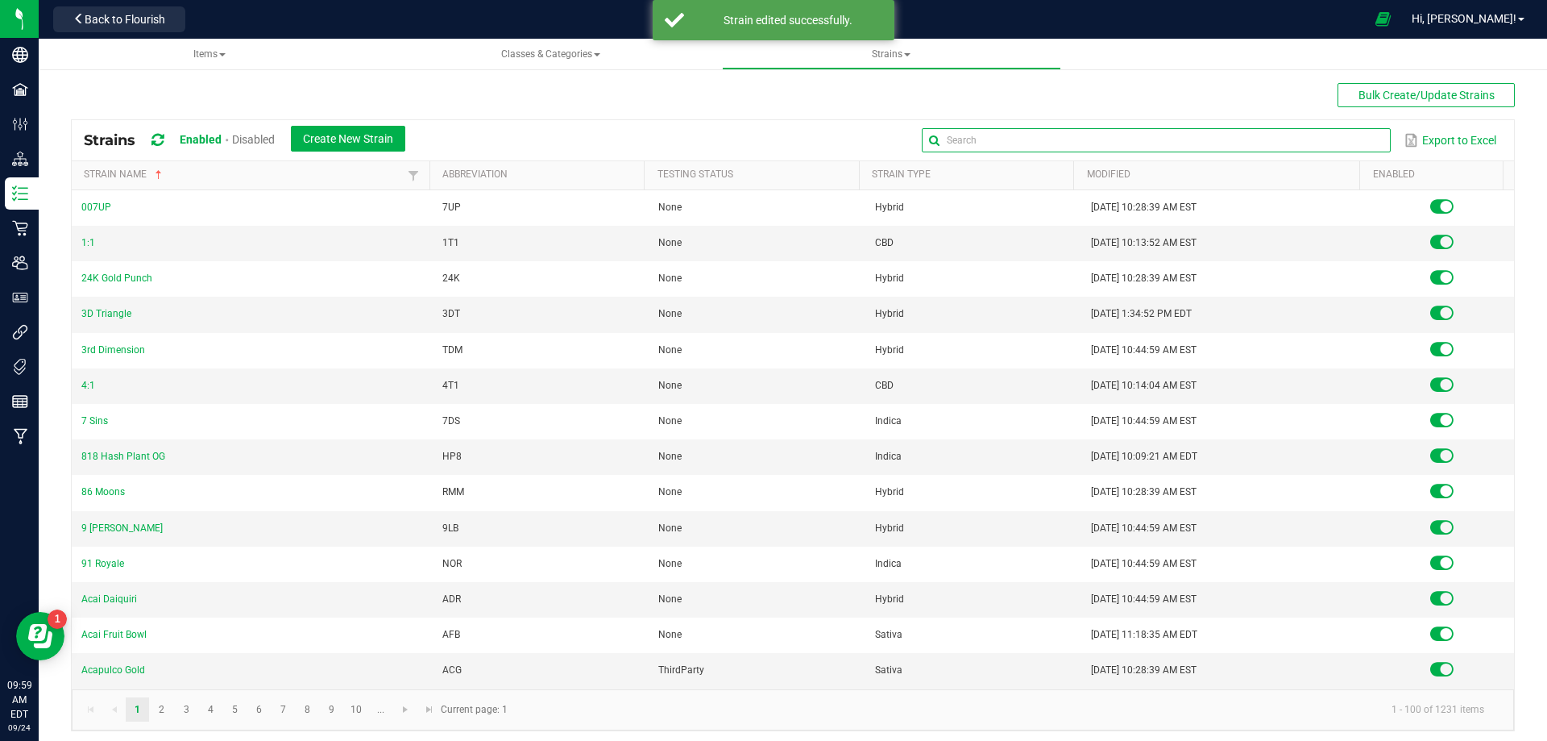
click at [1328, 136] on input "text" at bounding box center [1156, 140] width 468 height 24
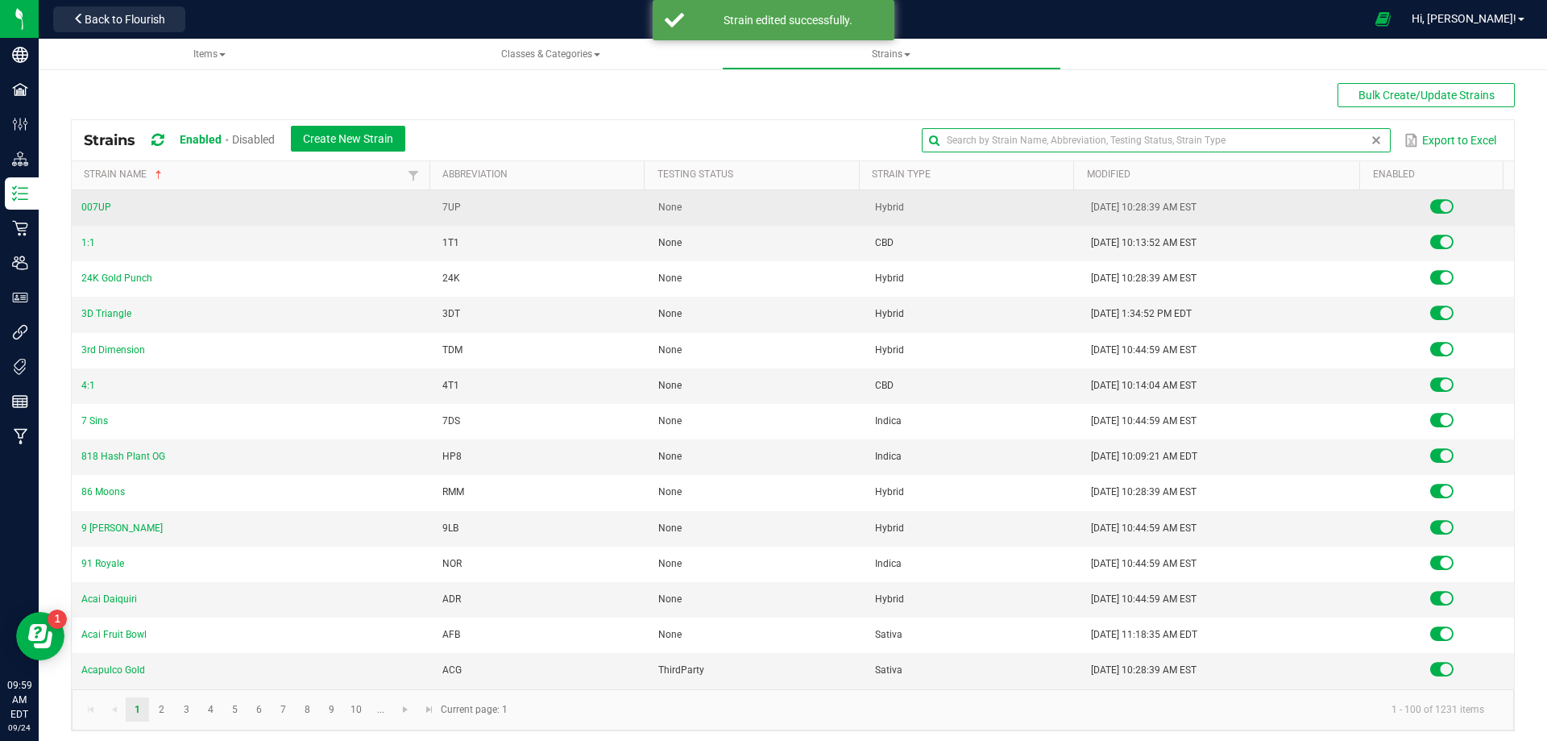
paste input "Granddaddy Purple"
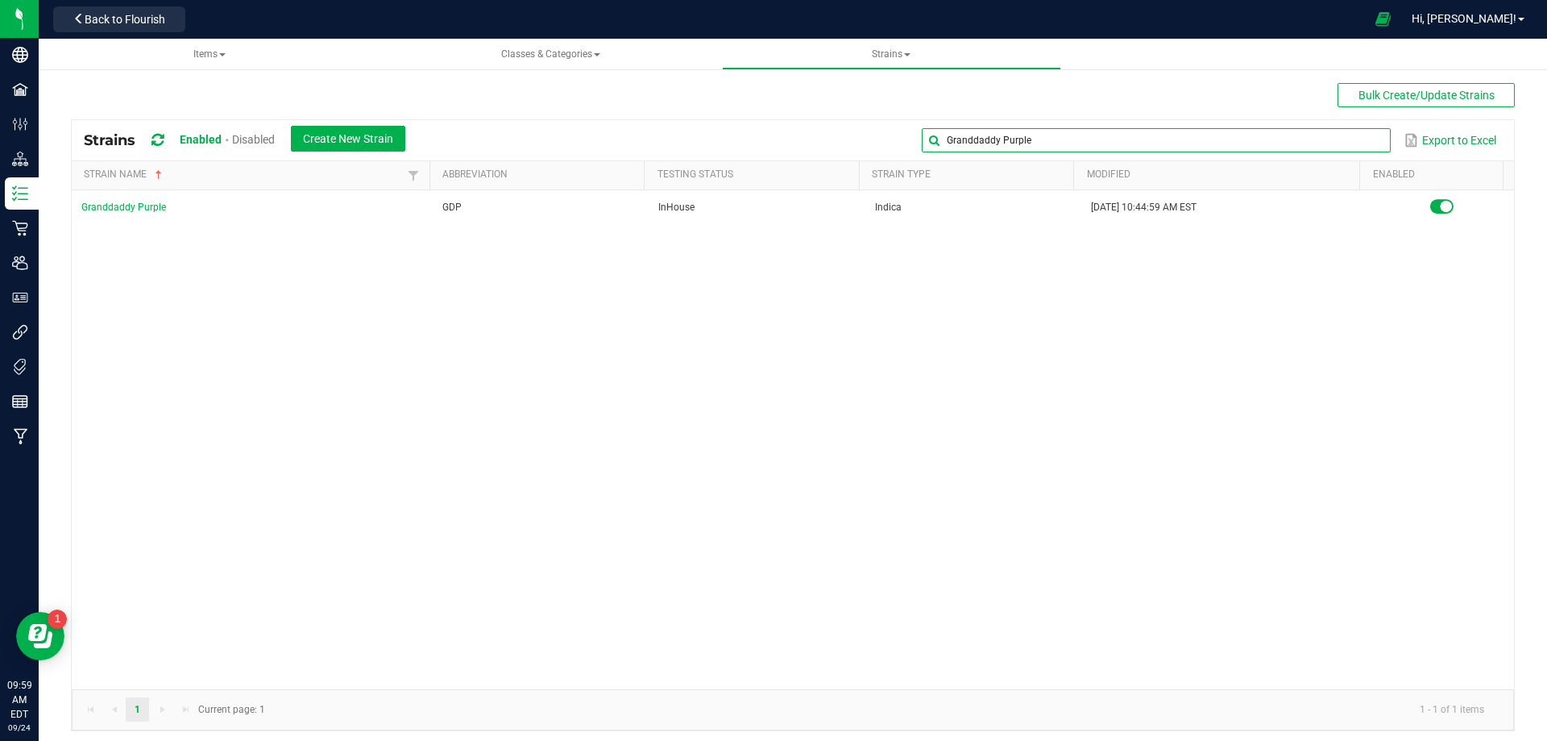
click at [1348, 144] on input "Granddaddy Purple" at bounding box center [1156, 140] width 468 height 24
drag, startPoint x: 1141, startPoint y: 142, endPoint x: 1088, endPoint y: 152, distance: 54.2
click at [1139, 143] on input "Granddaddy Purple" at bounding box center [1156, 140] width 468 height 24
click at [1064, 139] on input "Granddaddy Purple" at bounding box center [1156, 140] width 468 height 24
drag, startPoint x: 1034, startPoint y: 138, endPoint x: 891, endPoint y: 131, distance: 143.6
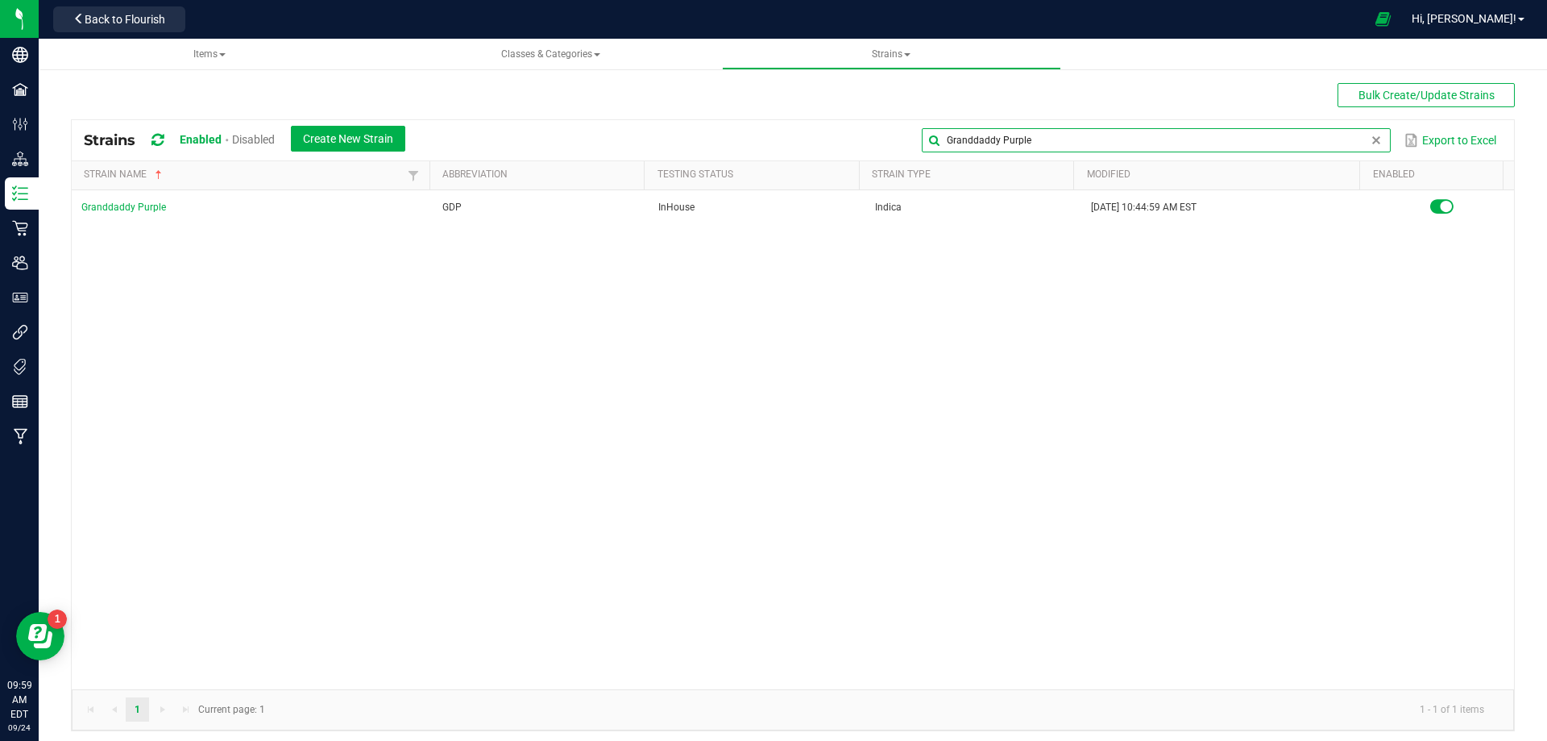
click at [891, 131] on div "Granddaddy Purple Export to Excel" at bounding box center [959, 140] width 1085 height 27
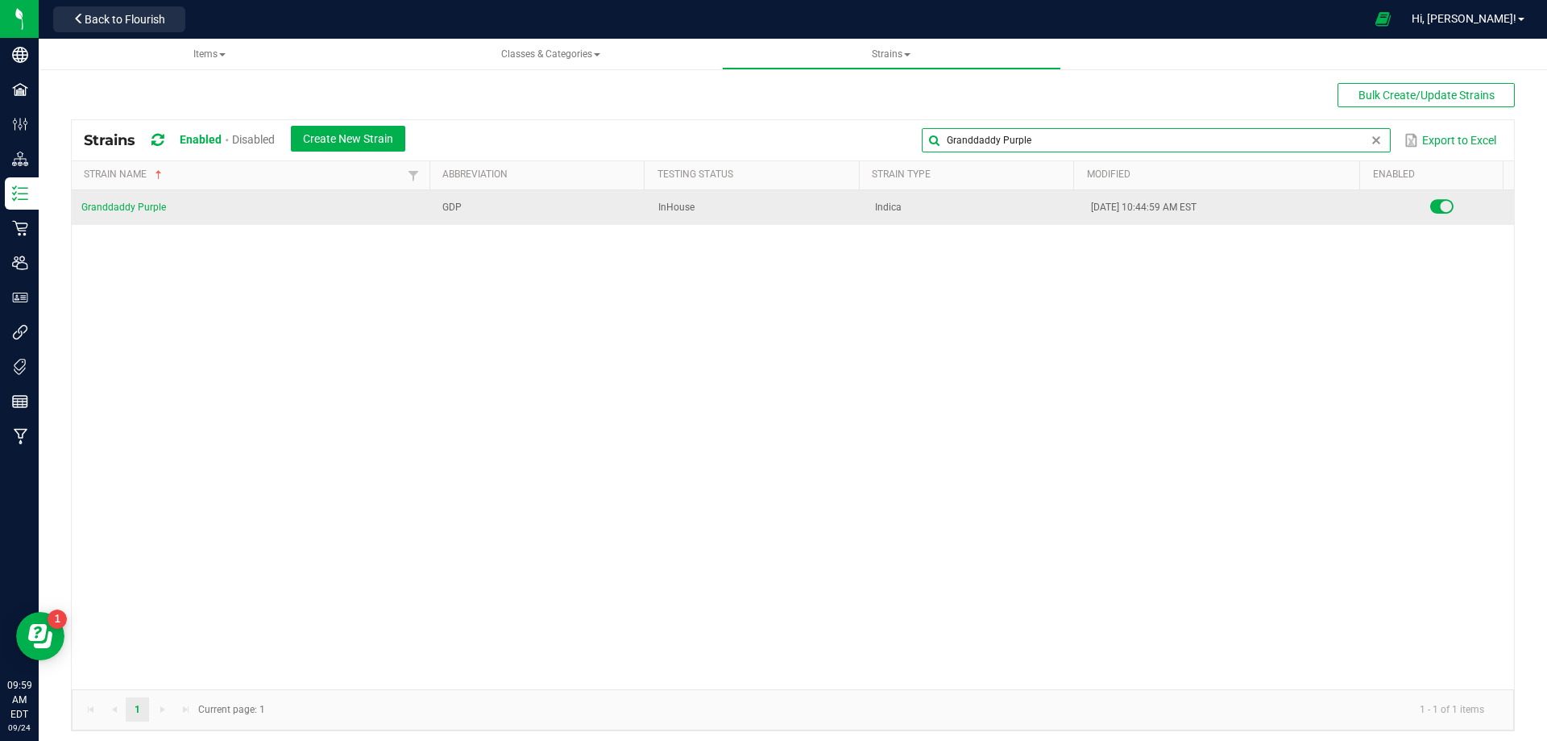
paste input "[PERSON_NAME]"
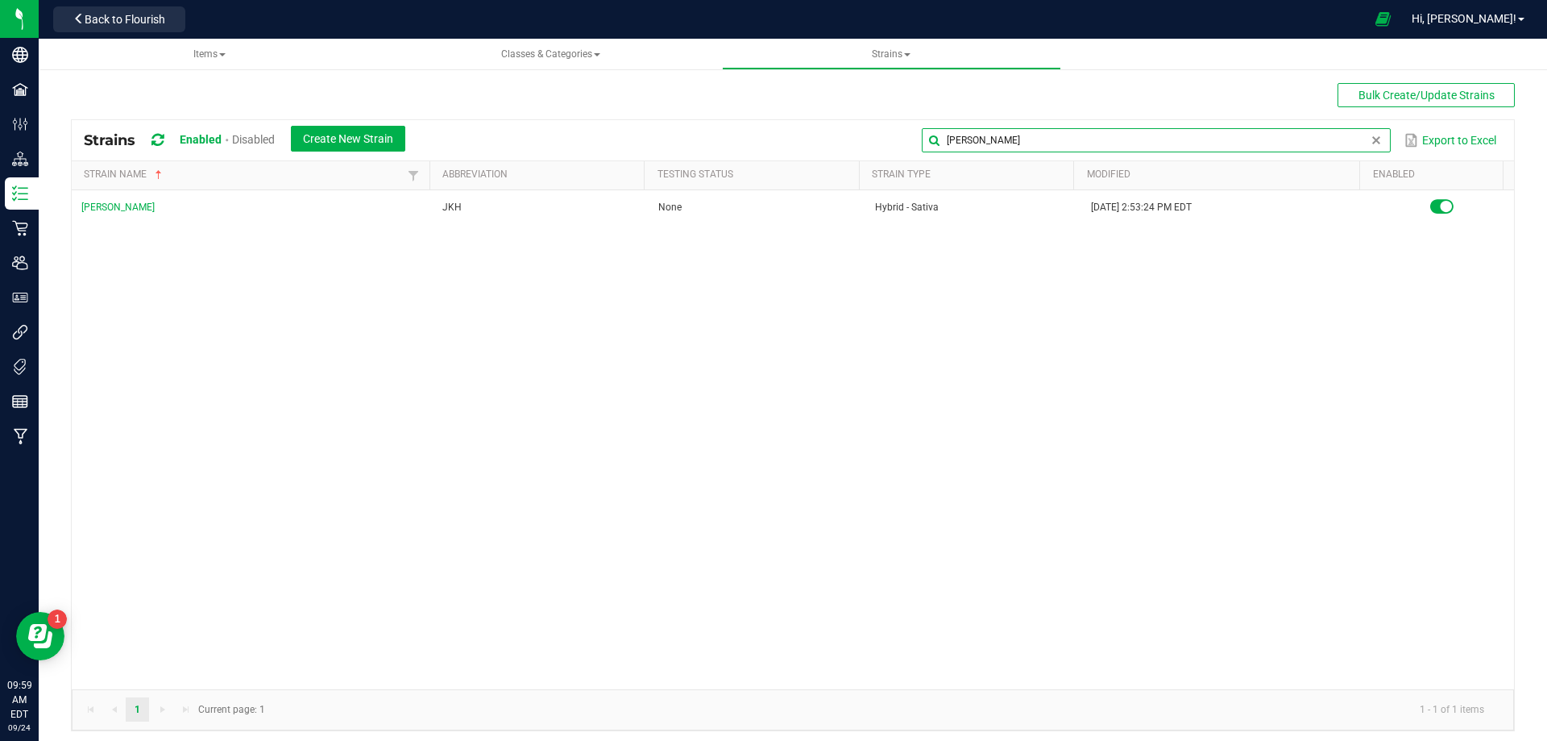
click at [1339, 145] on input "[PERSON_NAME]" at bounding box center [1156, 140] width 468 height 24
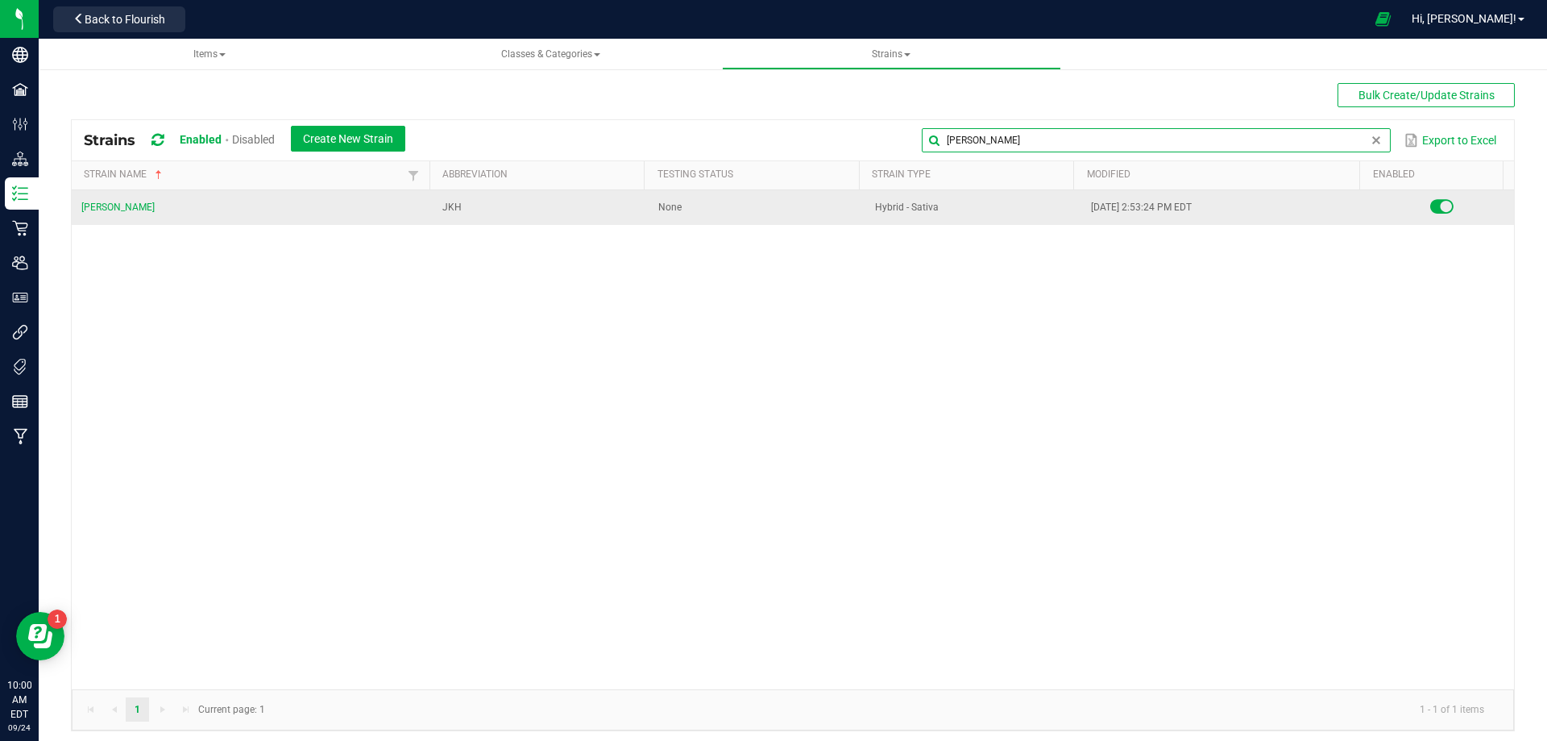
drag, startPoint x: 1068, startPoint y: 128, endPoint x: 697, endPoint y: 206, distance: 378.9
click at [743, 168] on kendo-grid "Strains Enabled Disabled Create New Strain [PERSON_NAME] Export to Excel Strain…" at bounding box center [793, 425] width 1444 height 612
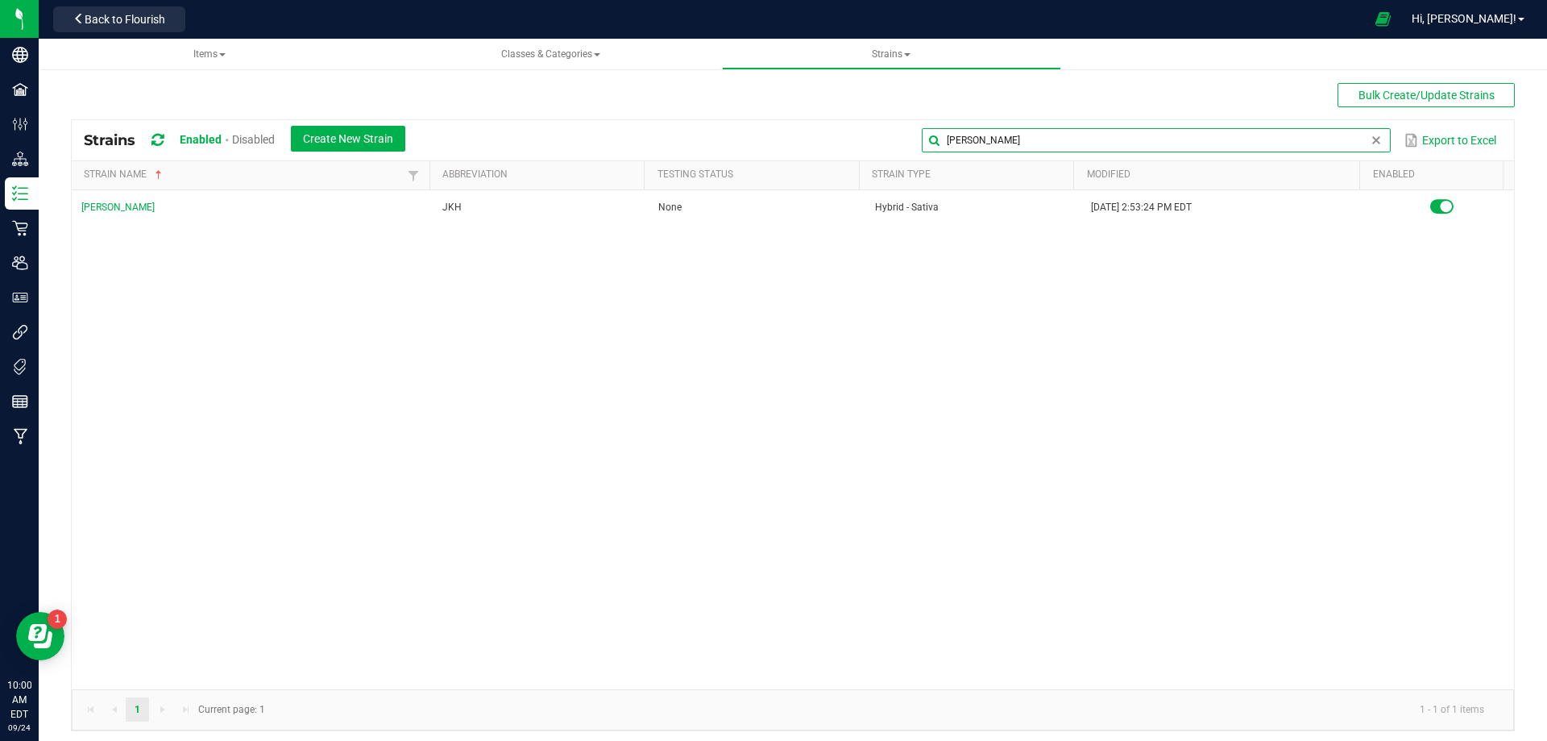
paste input "Blackberry Kush"
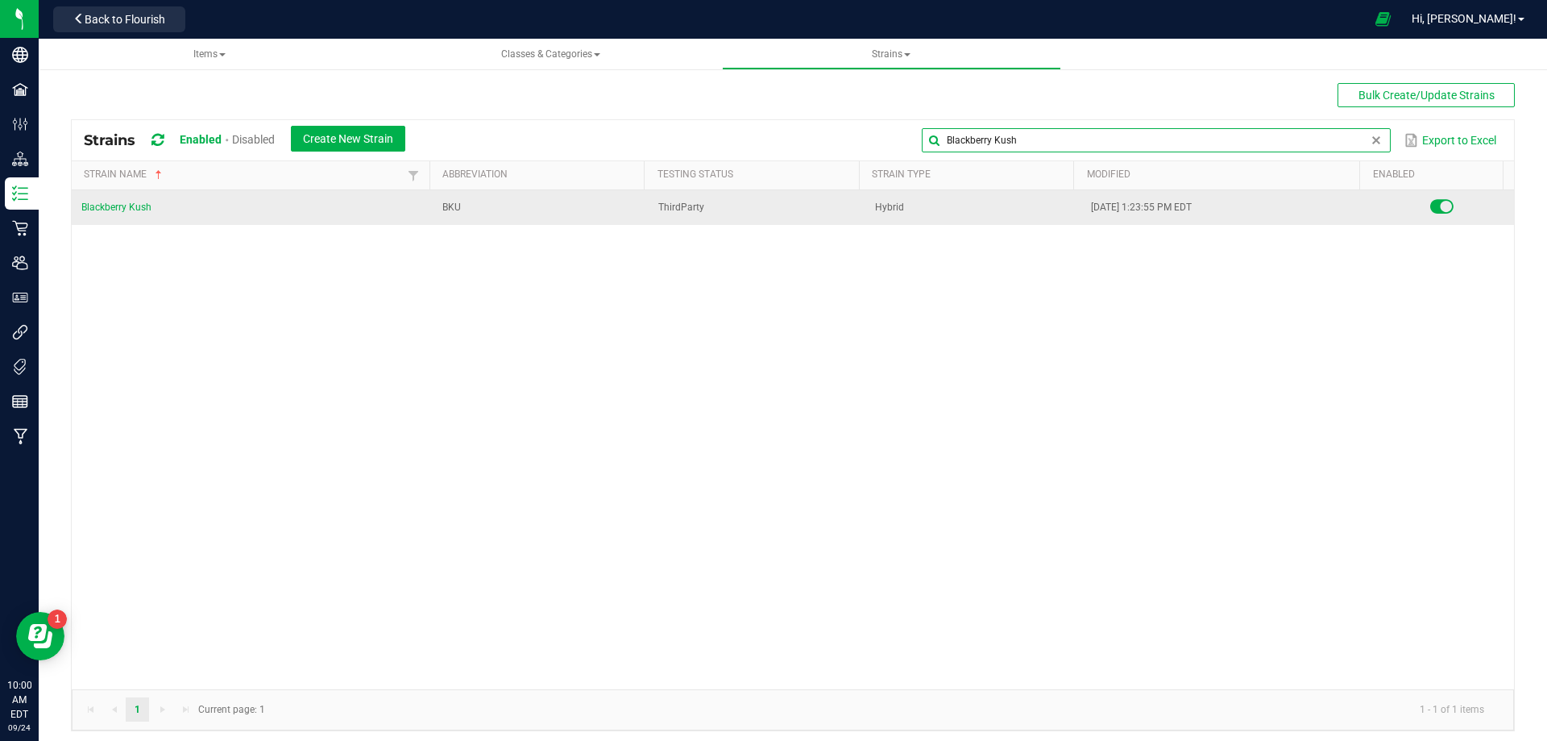
type input "Blackberry Kush"
click at [133, 213] on td "Blackberry Kush" at bounding box center [252, 207] width 361 height 35
click at [134, 208] on link "Blackberry Kush" at bounding box center [116, 206] width 70 height 11
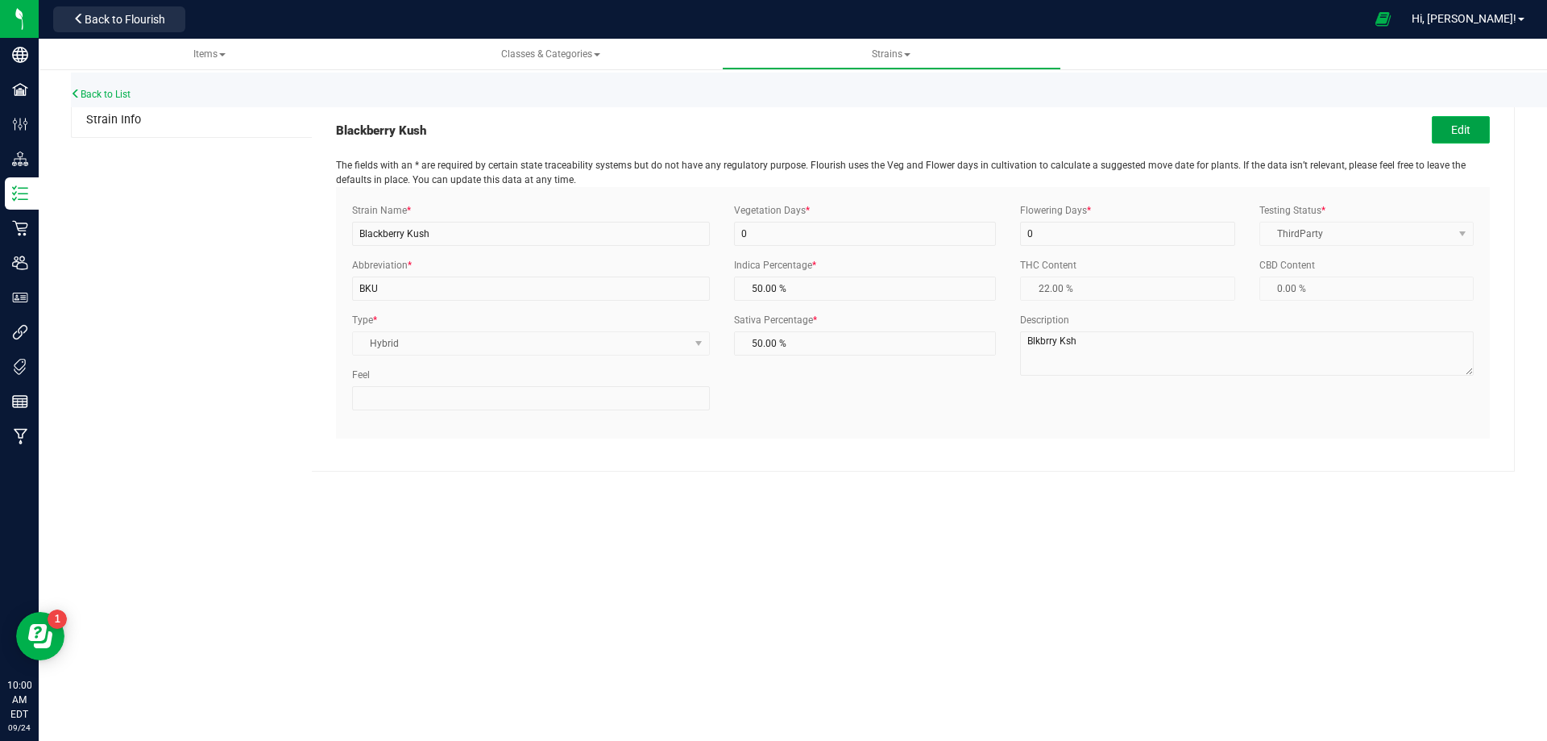
click at [1462, 121] on button "Edit" at bounding box center [1461, 129] width 58 height 27
click at [1334, 129] on link "Cancel" at bounding box center [1334, 130] width 34 height 16
click at [126, 91] on link "Back to List" at bounding box center [101, 94] width 60 height 11
